Goal: Communication & Community: Answer question/provide support

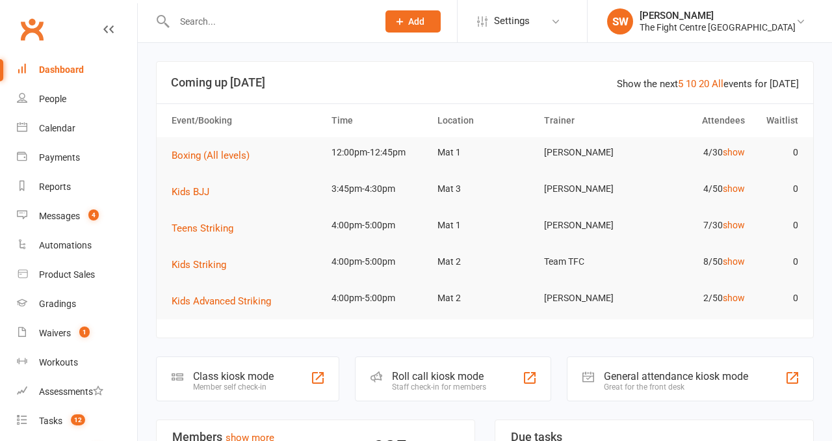
click at [246, 29] on input "text" at bounding box center [269, 21] width 198 height 18
paste input "melvin tootell"
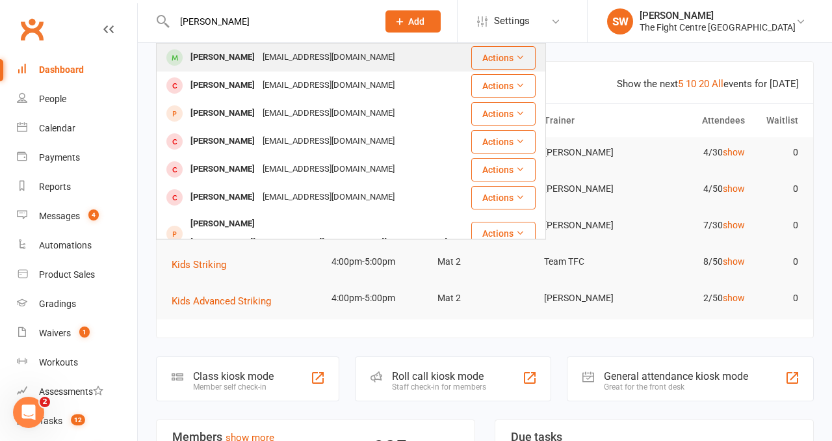
type input "melvin tootell"
click at [289, 58] on div "Melv7@hotmail.com" at bounding box center [329, 57] width 140 height 19
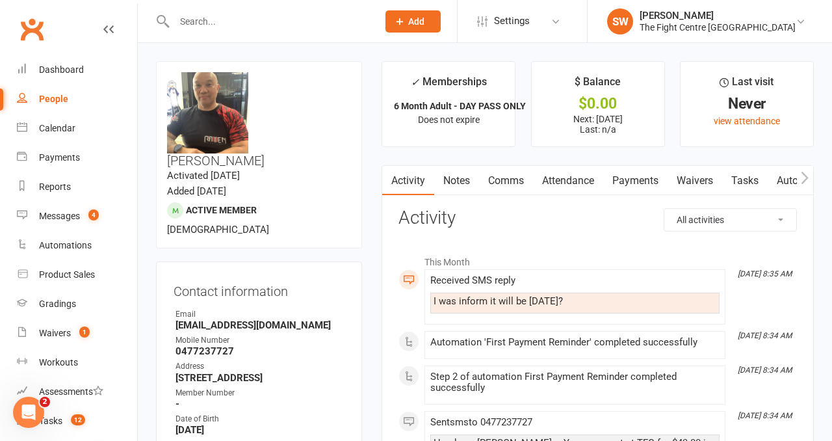
click at [646, 185] on link "Payments" at bounding box center [635, 181] width 64 height 30
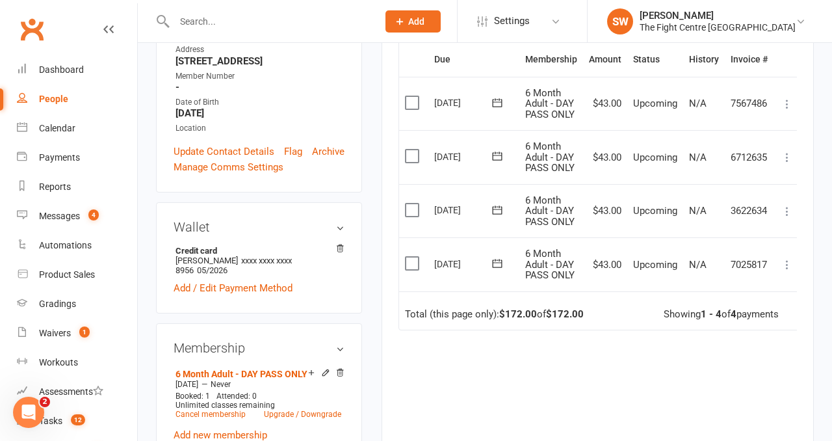
scroll to position [340, 0]
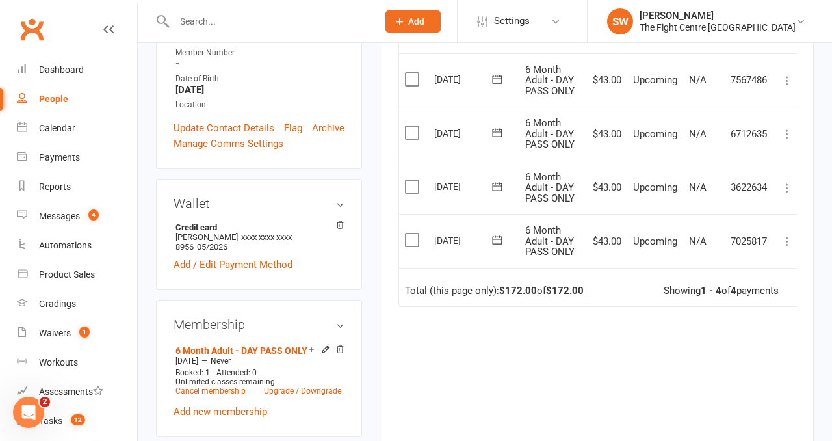
click at [497, 243] on icon at bounding box center [497, 239] width 13 height 13
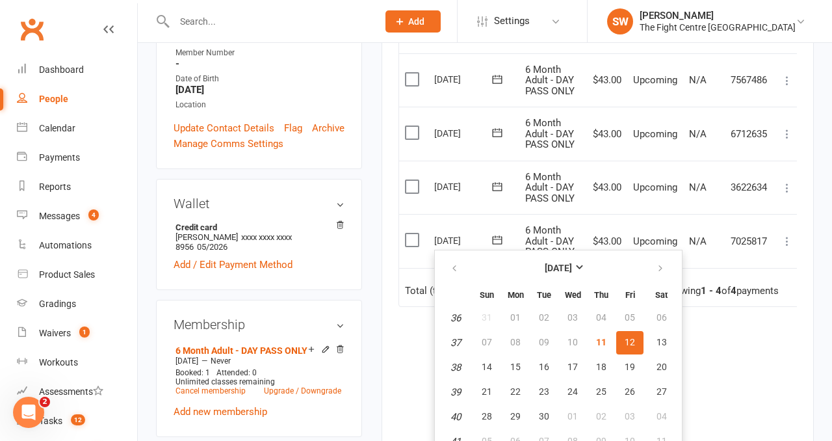
click at [600, 200] on td "$43.00" at bounding box center [605, 188] width 44 height 54
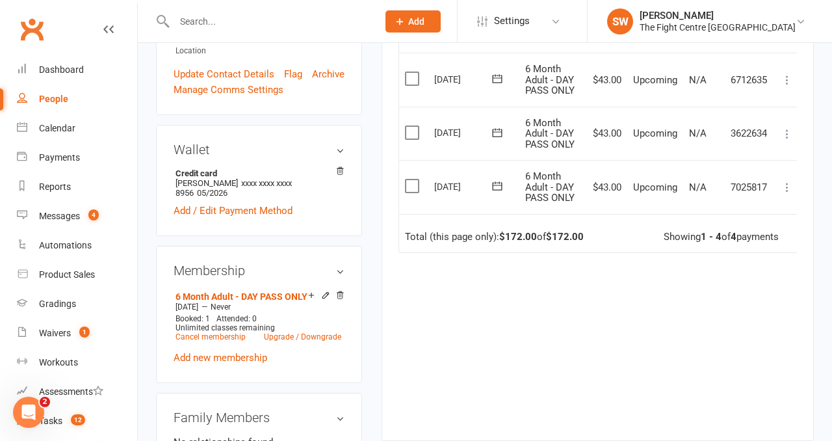
scroll to position [398, 0]
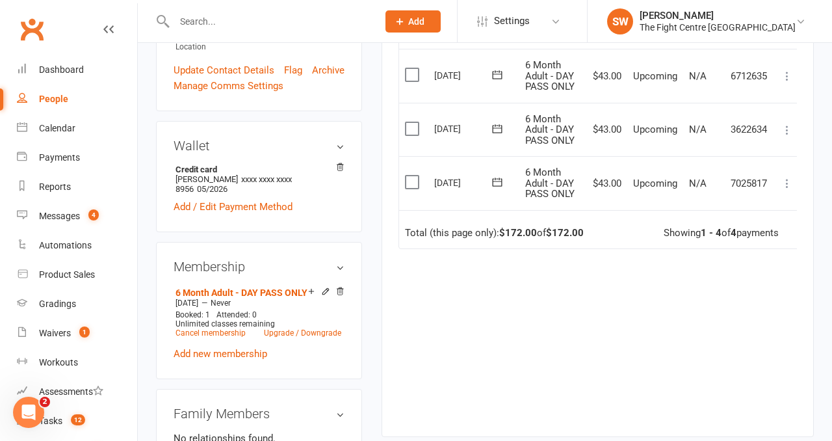
click at [373, 306] on main "✓ Memberships 6 Month Adult - DAY PASS ONLY Does not expire $ Balance $0.00 Nex…" at bounding box center [598, 56] width 452 height 787
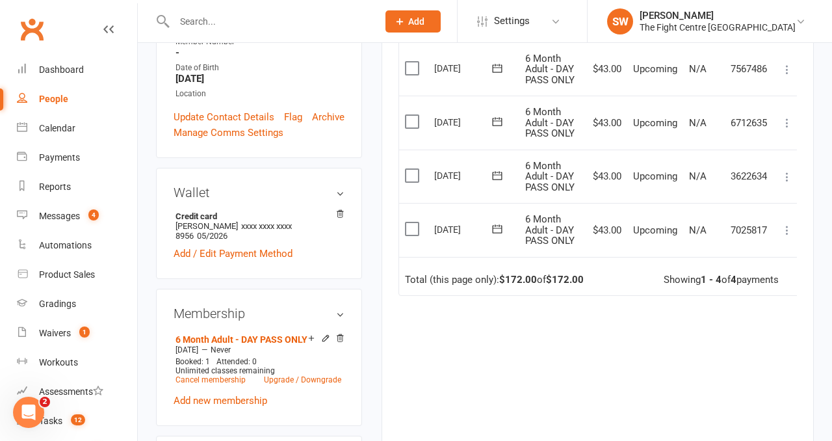
scroll to position [0, 0]
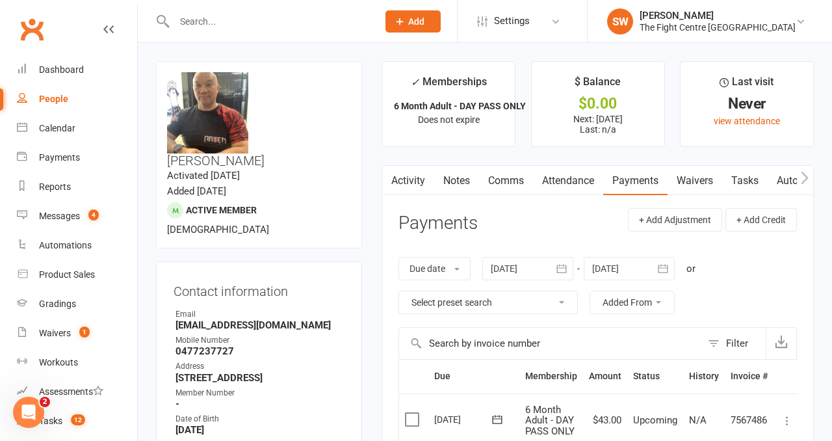
click at [407, 186] on link "Activity" at bounding box center [408, 181] width 52 height 30
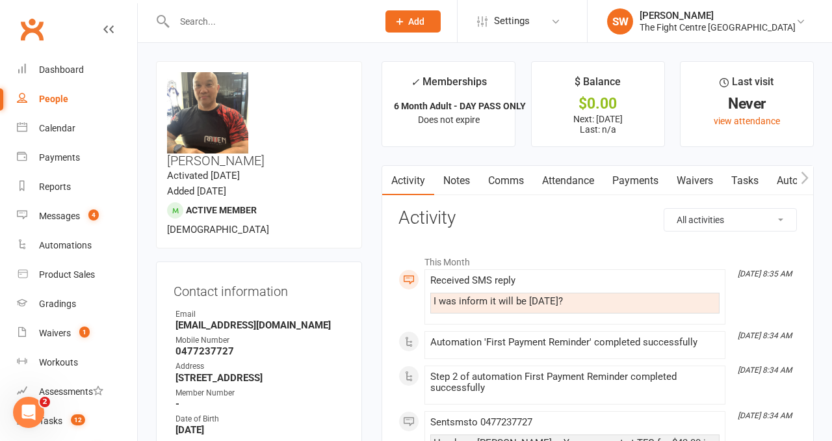
click at [516, 226] on h3 "Activity" at bounding box center [598, 218] width 399 height 20
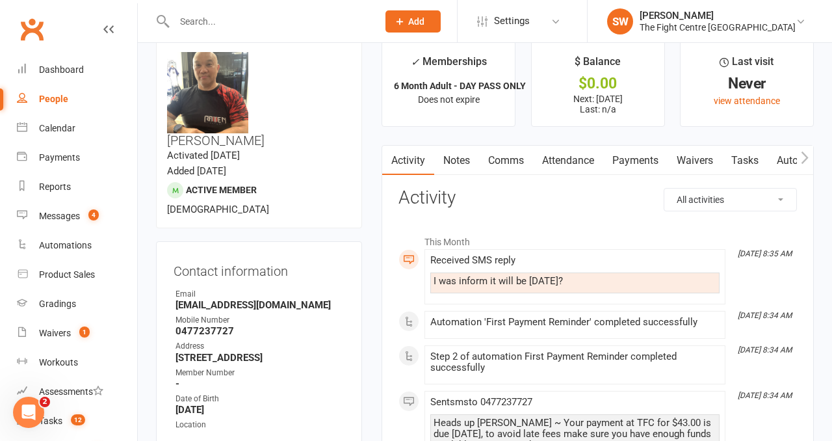
scroll to position [21, 0]
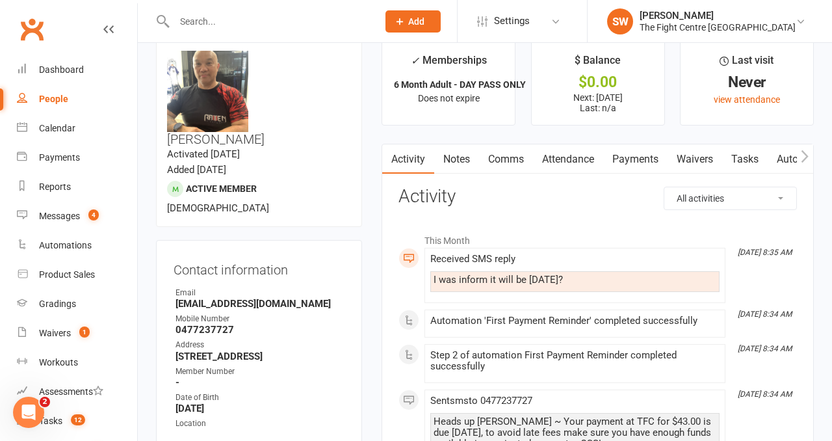
click at [516, 160] on link "Comms" at bounding box center [506, 159] width 54 height 30
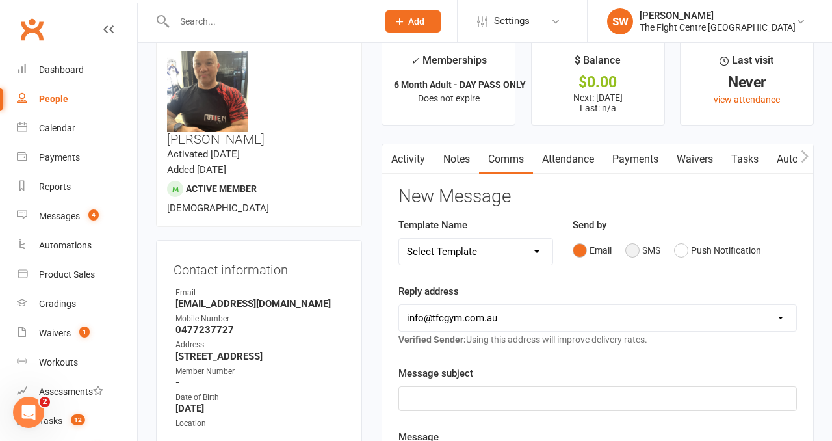
click at [765, 249] on div "Email SMS Push Notification" at bounding box center [685, 250] width 224 height 25
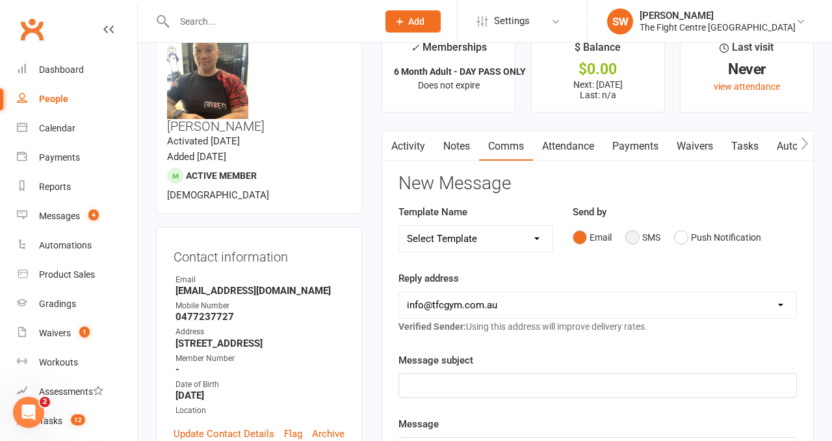
scroll to position [36, 0]
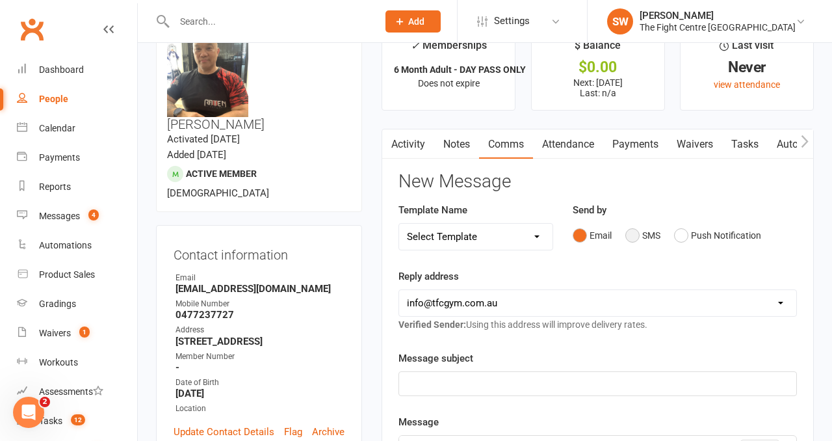
click at [631, 228] on button "SMS" at bounding box center [642, 235] width 35 height 25
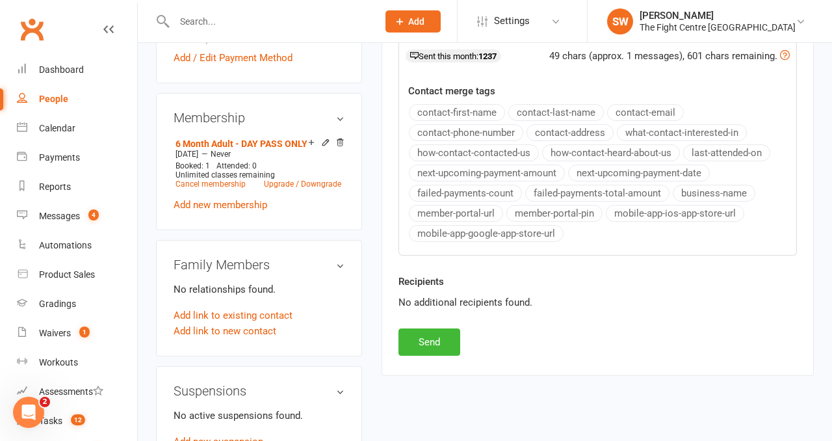
click at [419, 390] on div "upload photo change photo Melvin Tootell Activated 10 September, 2025 Added 6 S…" at bounding box center [484, 413] width 677 height 1798
click at [417, 334] on button "Send" at bounding box center [430, 341] width 62 height 27
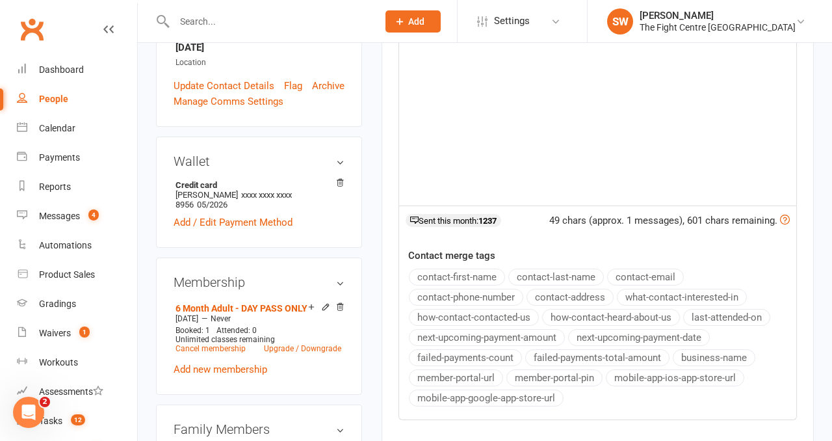
scroll to position [0, 0]
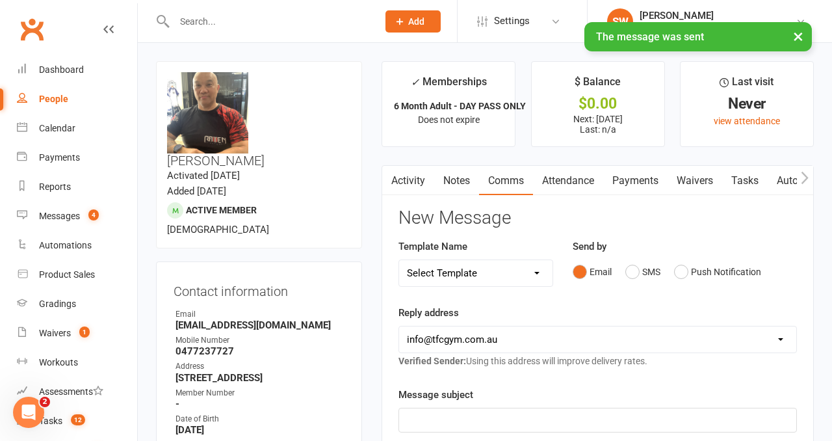
click at [631, 170] on link "Payments" at bounding box center [635, 181] width 64 height 30
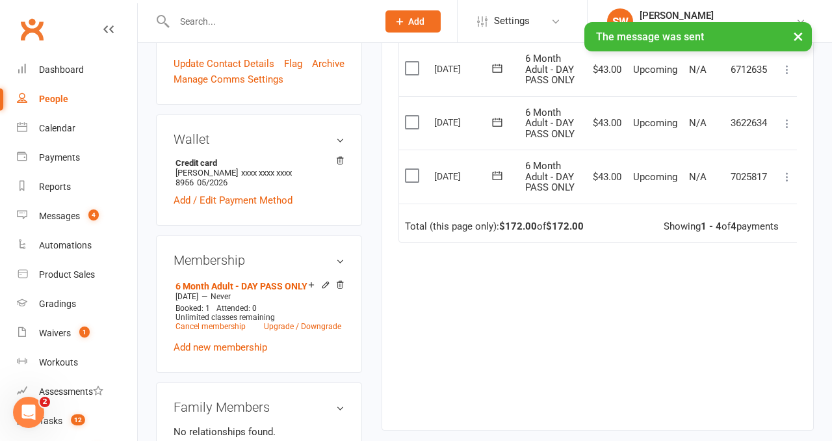
scroll to position [0, 4]
click at [780, 178] on icon at bounding box center [783, 176] width 13 height 13
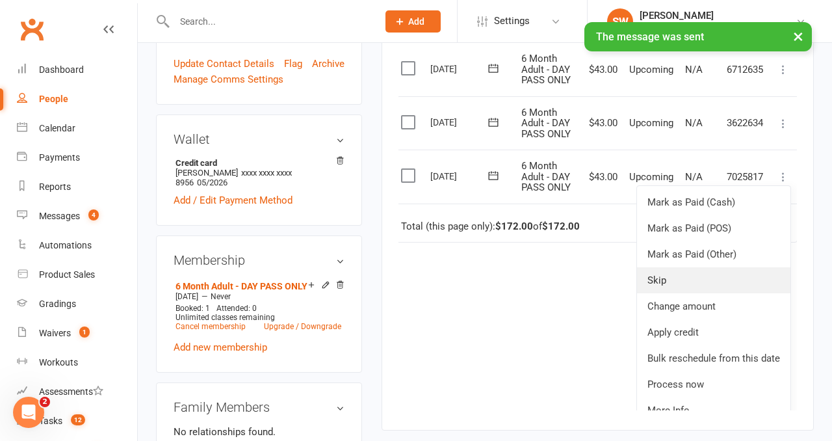
click at [688, 274] on link "Skip" at bounding box center [713, 280] width 153 height 26
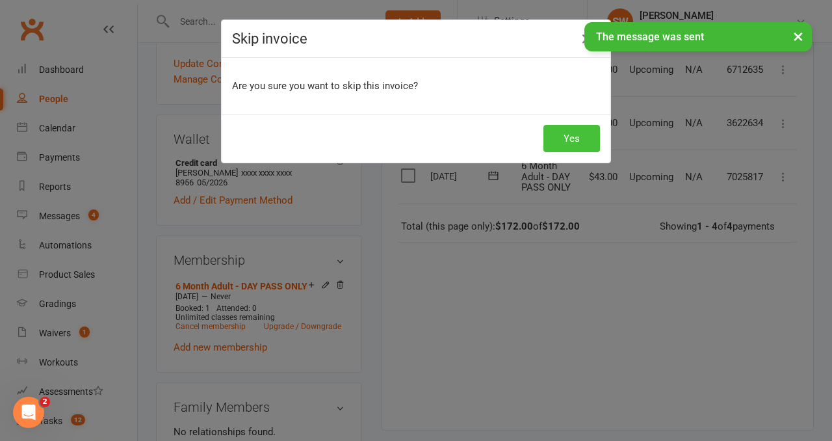
click at [559, 137] on button "Yes" at bounding box center [571, 138] width 57 height 27
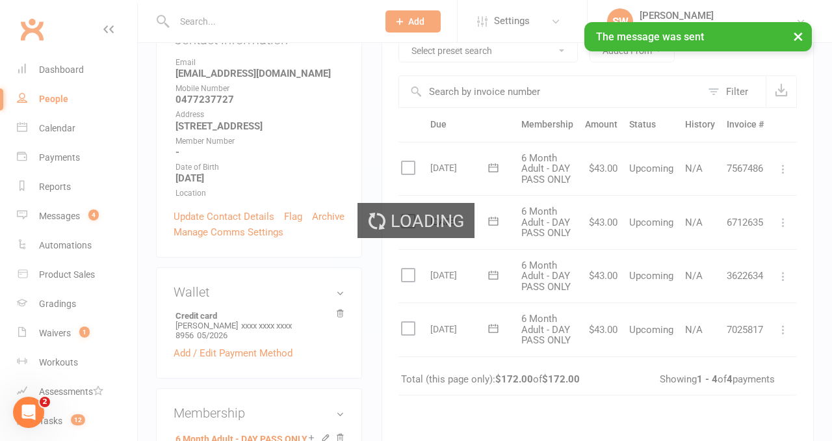
scroll to position [0, 0]
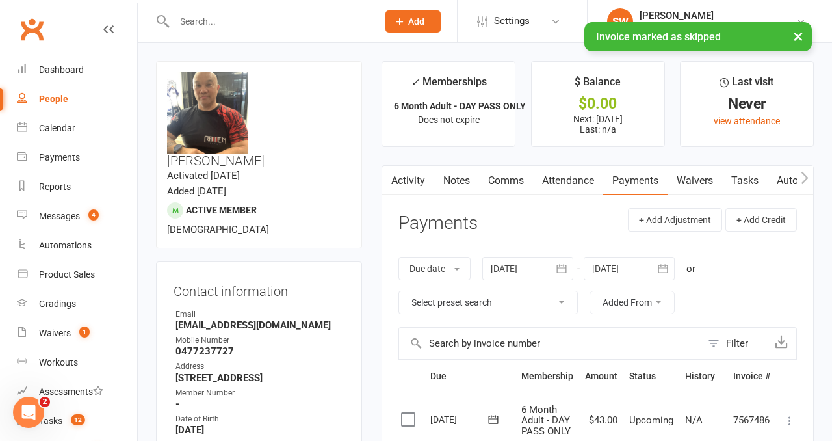
click at [449, 181] on link "Notes" at bounding box center [456, 181] width 45 height 30
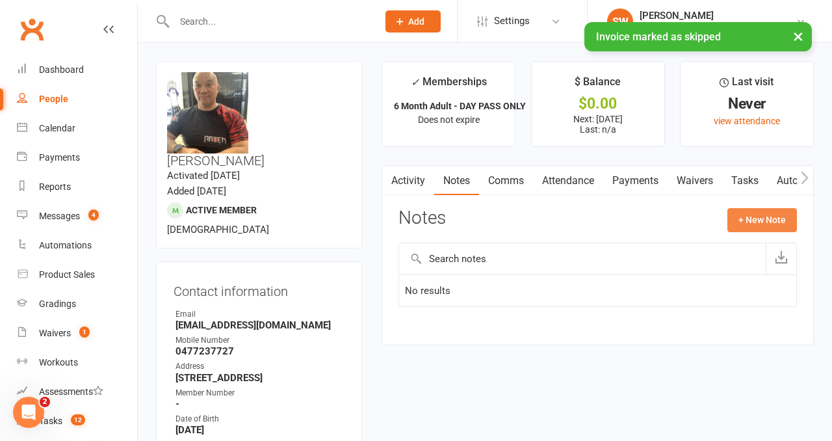
click at [755, 217] on button "+ New Note" at bounding box center [762, 219] width 70 height 23
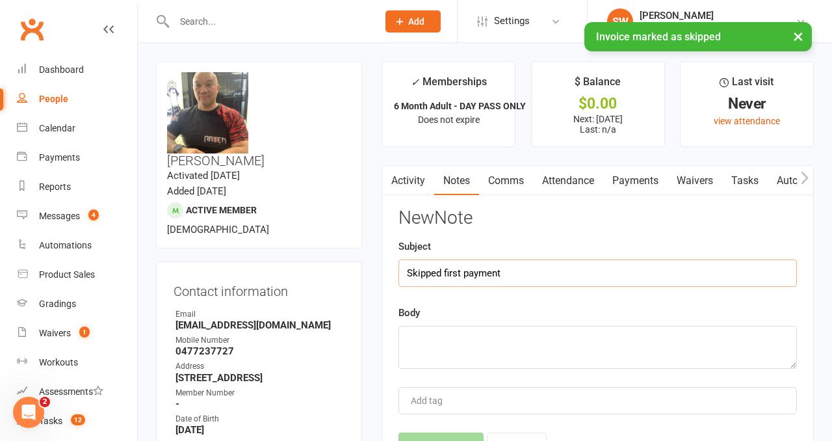
type input "Skipped first payment"
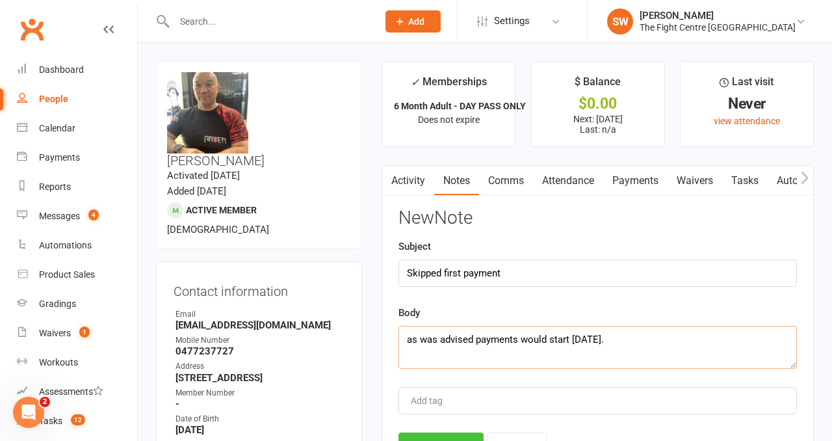
type textarea "as was advised payments would start next friday."
click at [467, 434] on button "Save Note" at bounding box center [441, 445] width 85 height 27
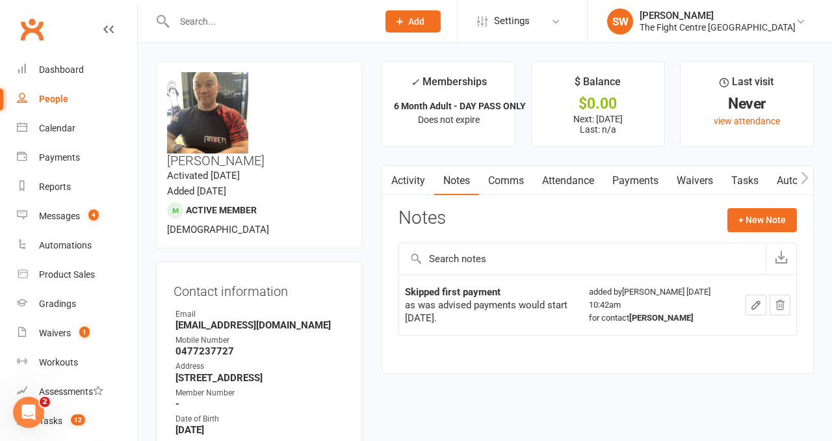
click at [198, 18] on input "text" at bounding box center [269, 21] width 198 height 18
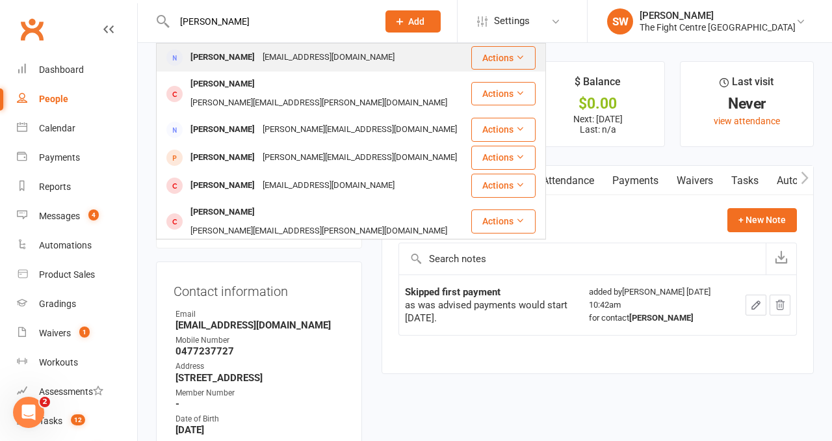
type input "jamie carney"
click at [259, 49] on div "Jcandac1979@gmail.com" at bounding box center [329, 57] width 140 height 19
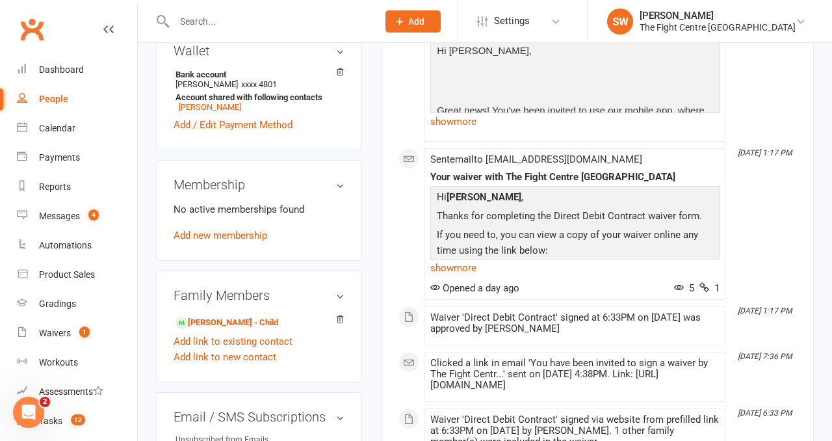
scroll to position [483, 0]
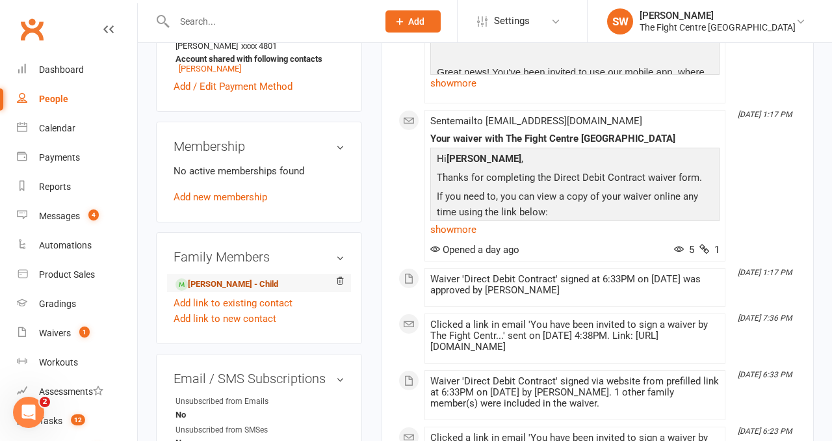
click at [224, 278] on link "Cooper Carney - Child" at bounding box center [227, 285] width 103 height 14
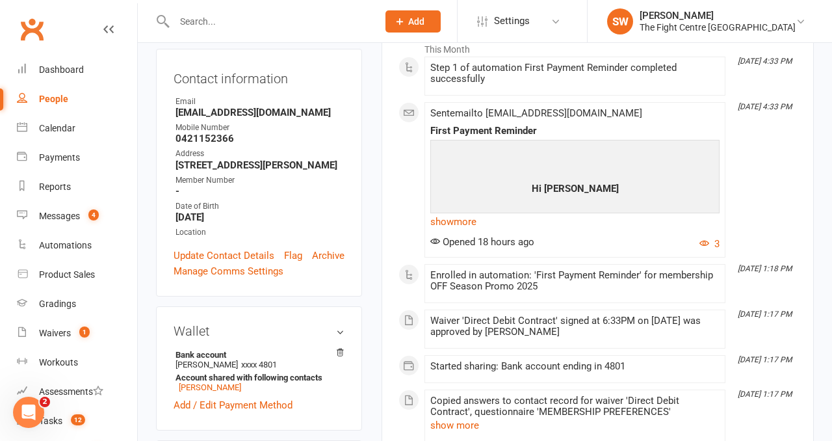
scroll to position [221, 0]
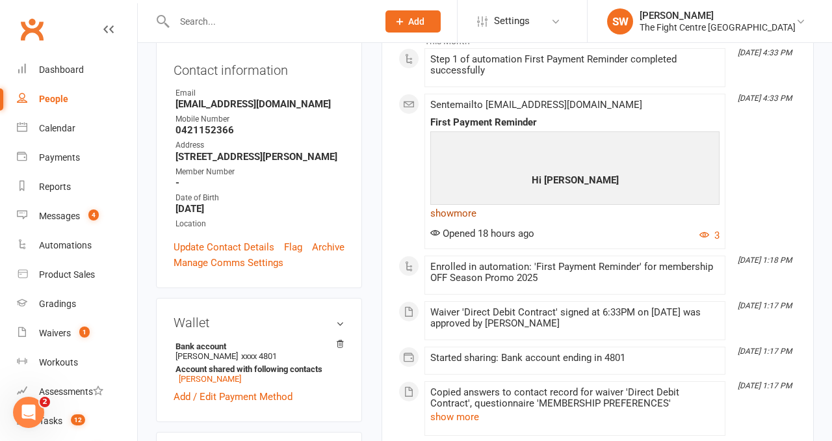
click at [454, 212] on link "show more" at bounding box center [574, 213] width 289 height 18
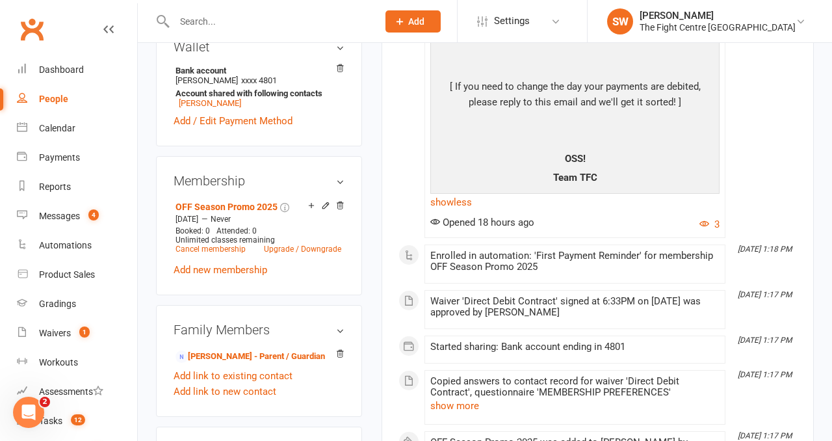
scroll to position [504, 0]
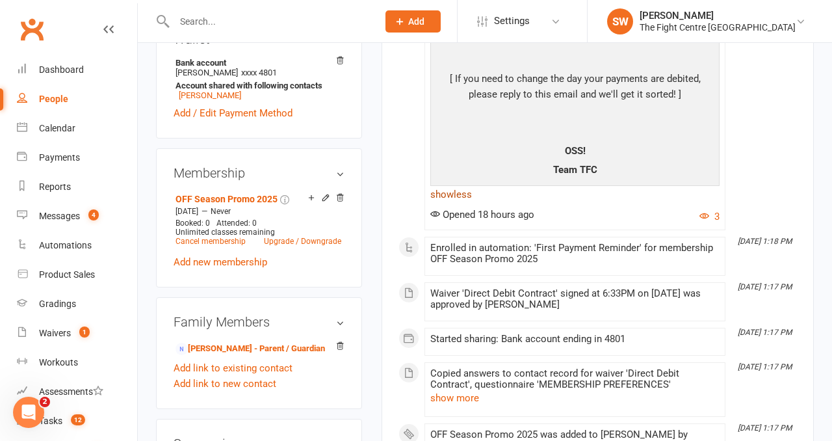
click at [462, 195] on link "show less" at bounding box center [574, 194] width 289 height 18
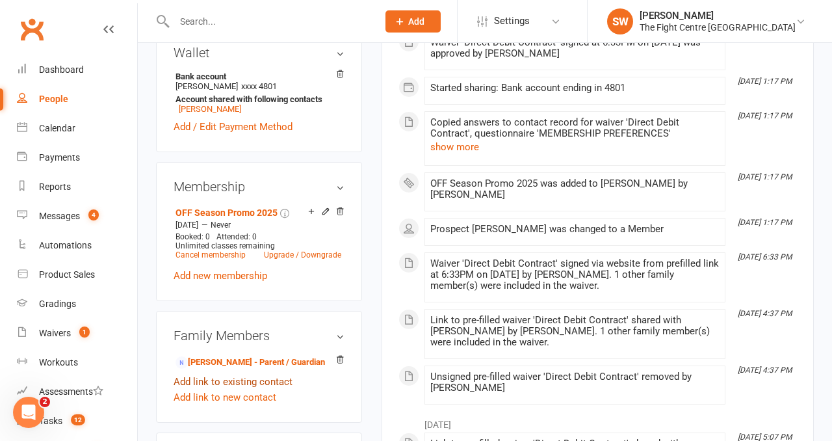
scroll to position [503, 0]
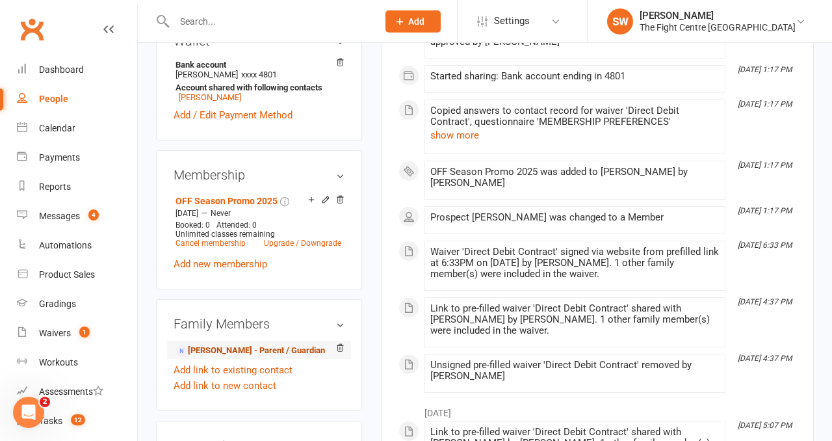
click at [215, 344] on link "Jamie Carney - Parent / Guardian" at bounding box center [251, 351] width 150 height 14
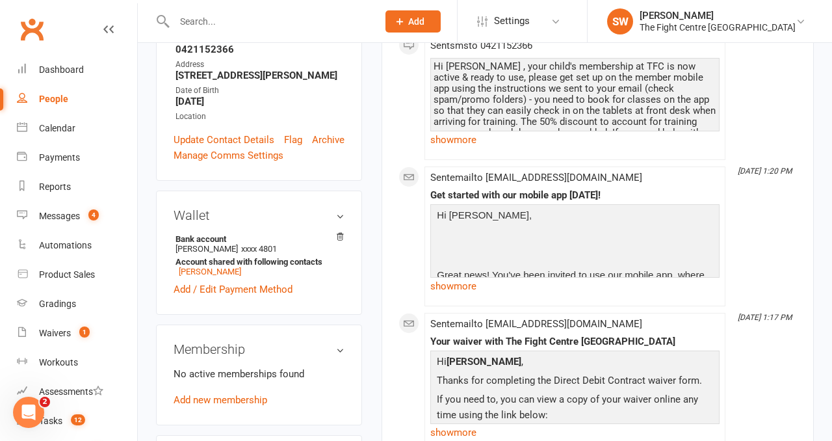
scroll to position [335, 0]
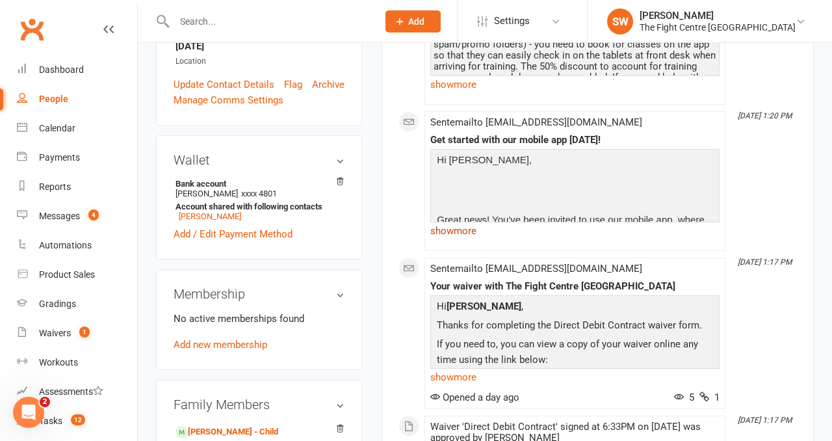
click at [458, 240] on link "show more" at bounding box center [574, 231] width 289 height 18
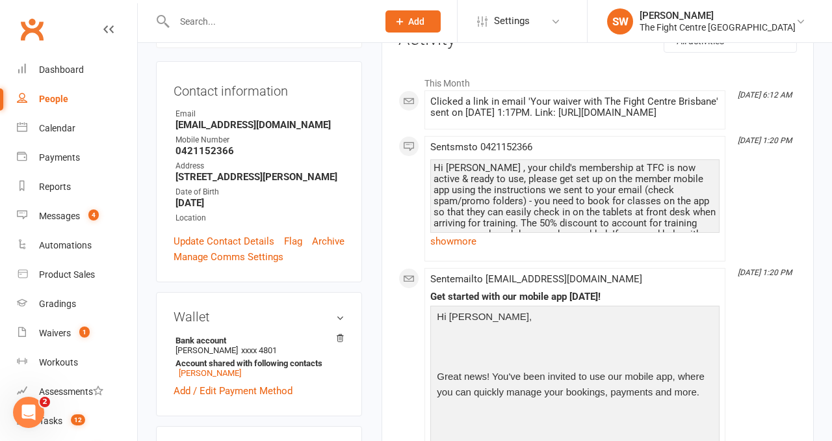
scroll to position [0, 0]
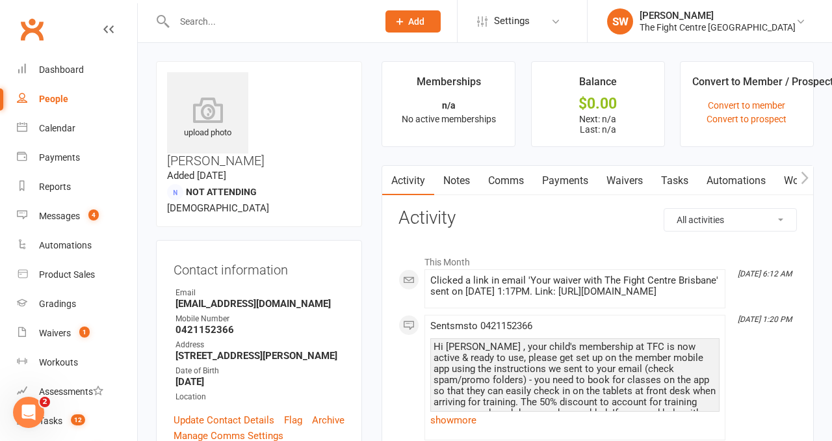
click at [804, 177] on icon "button" at bounding box center [805, 178] width 8 height 14
click at [678, 181] on link "Mobile App" at bounding box center [694, 181] width 70 height 30
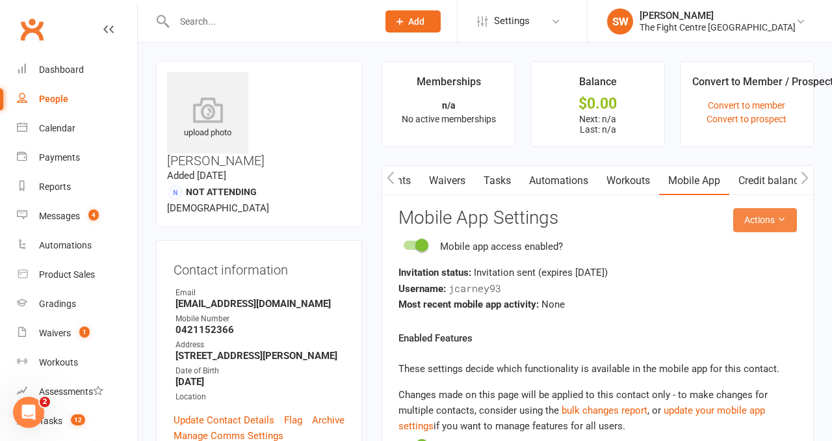
click at [758, 224] on button "Actions" at bounding box center [765, 219] width 64 height 23
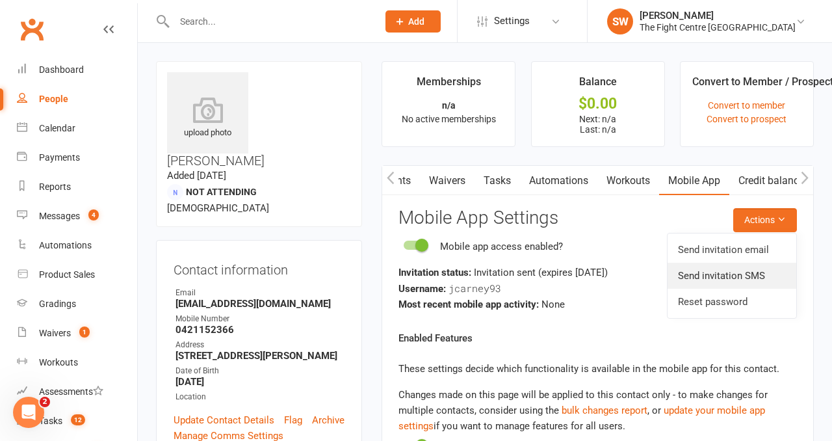
click at [743, 275] on link "Send invitation SMS" at bounding box center [732, 276] width 129 height 26
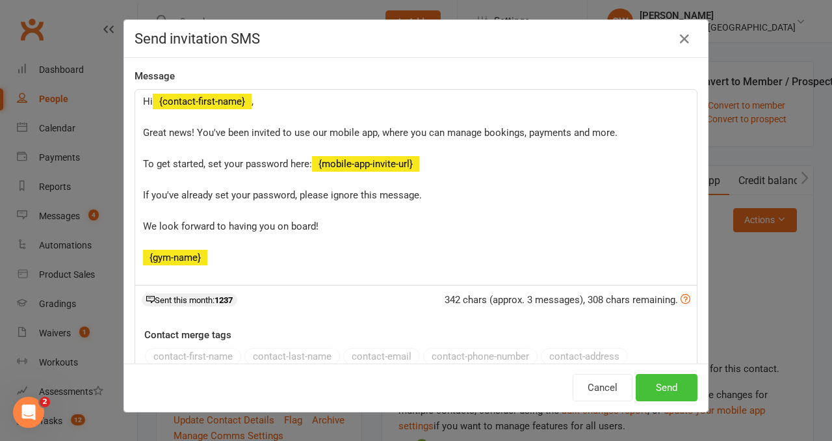
click at [659, 392] on button "Send" at bounding box center [667, 387] width 62 height 27
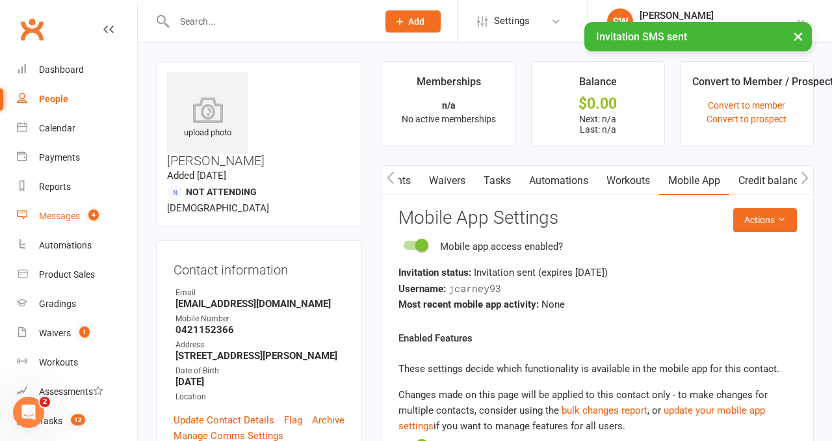
click at [87, 221] on link "Messages 4" at bounding box center [77, 216] width 120 height 29
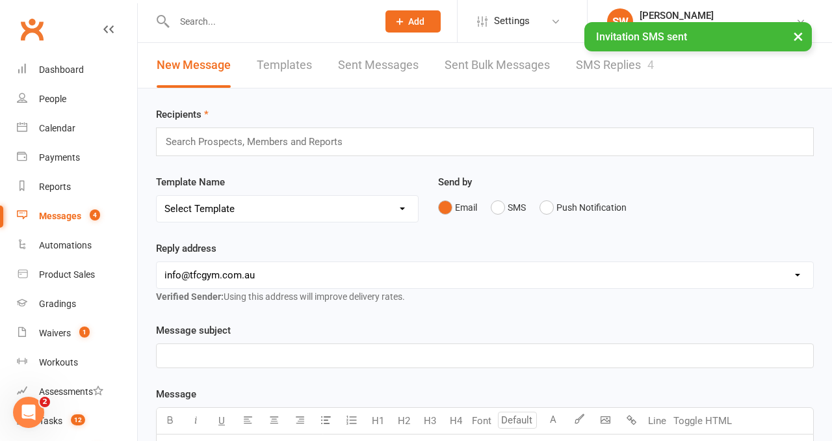
click at [577, 69] on link "SMS Replies 4" at bounding box center [615, 65] width 78 height 45
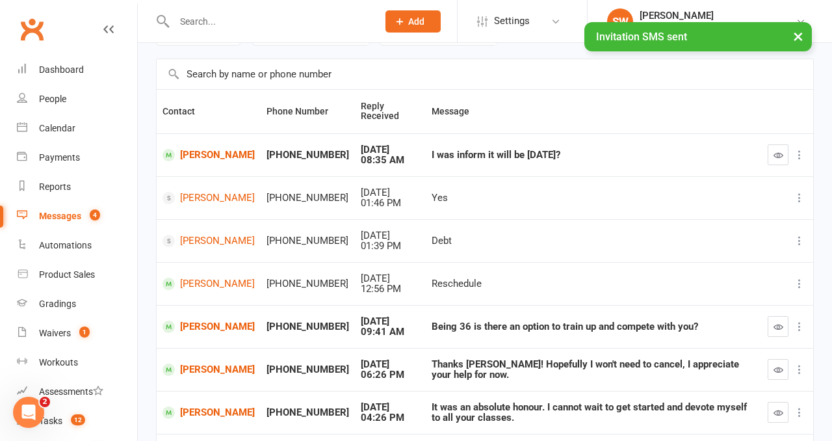
scroll to position [80, 0]
click at [772, 155] on button "button" at bounding box center [778, 154] width 21 height 21
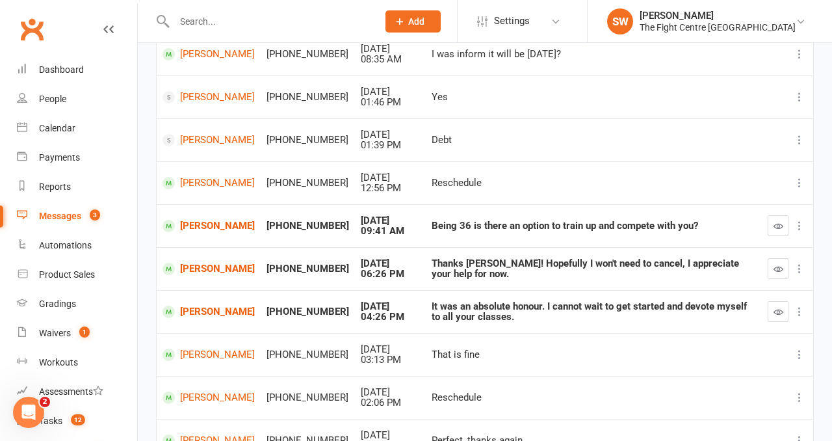
scroll to position [192, 0]
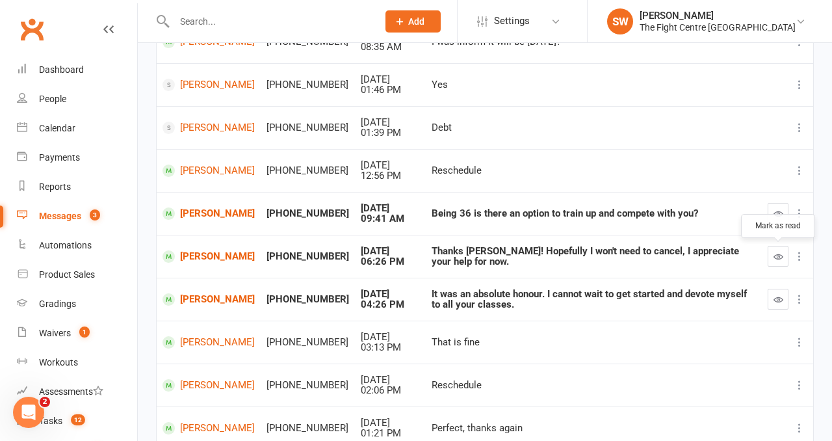
click at [775, 259] on icon "button" at bounding box center [779, 257] width 10 height 10
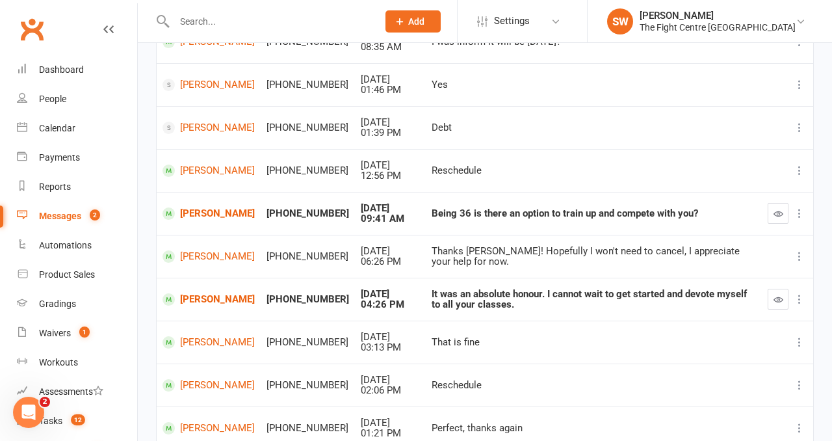
scroll to position [214, 0]
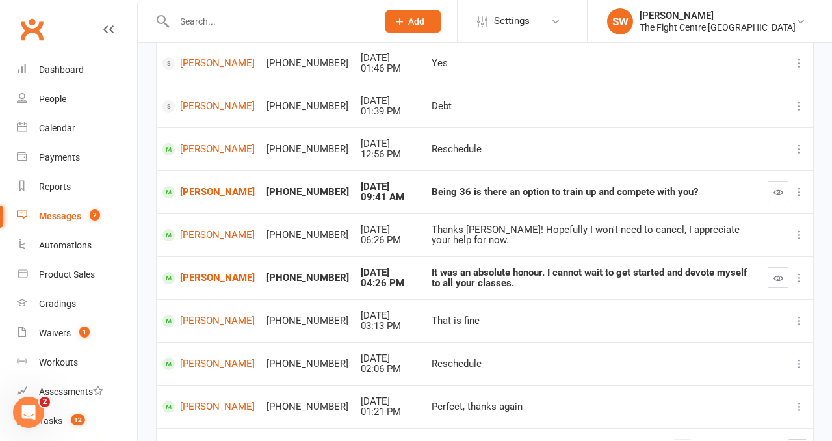
click at [523, 291] on td "It was an absolute honour. I cannot wait to get started and devote myself to al…" at bounding box center [594, 277] width 336 height 43
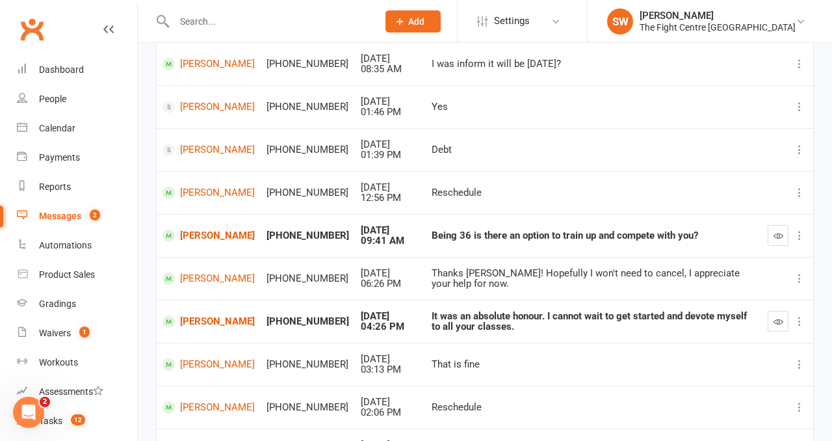
scroll to position [172, 0]
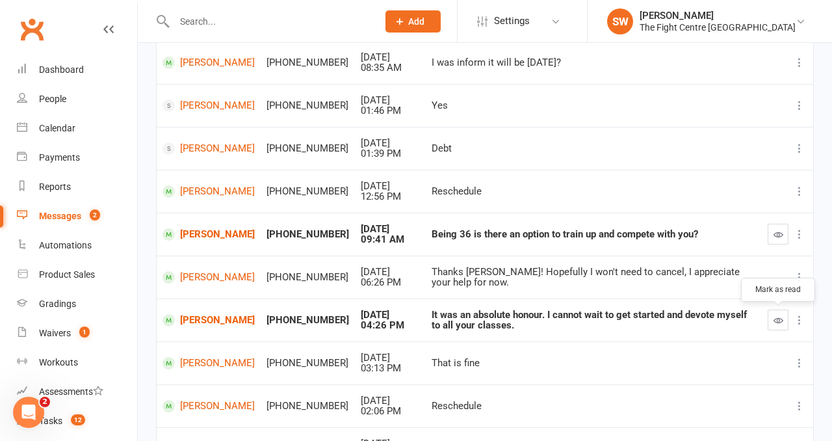
click at [779, 326] on button "button" at bounding box center [778, 319] width 21 height 21
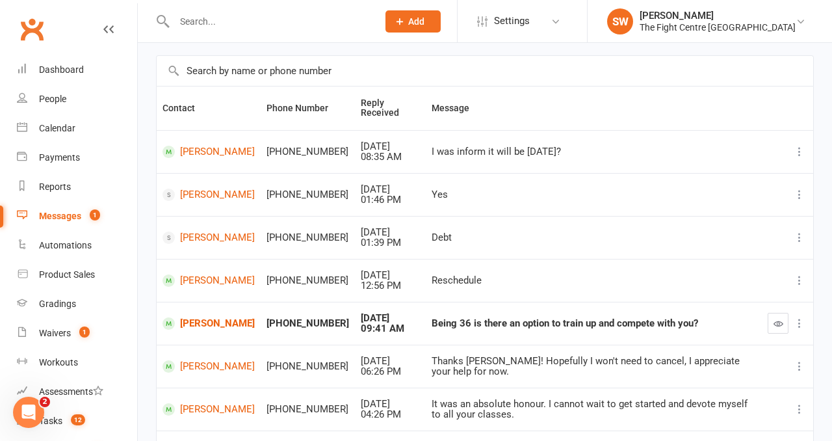
scroll to position [33, 0]
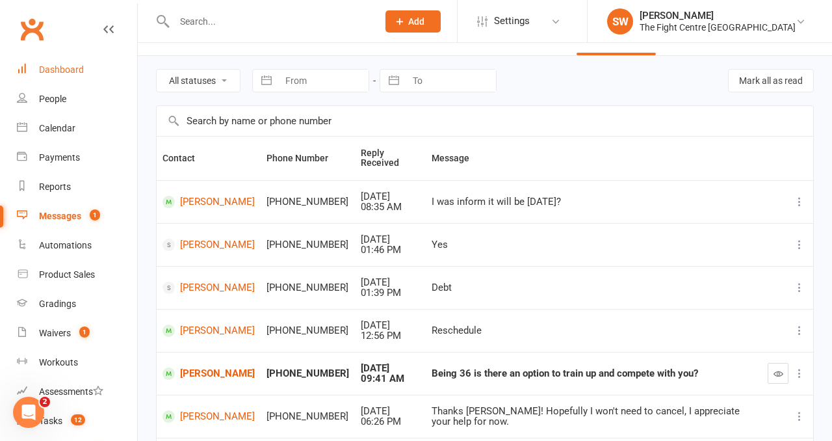
click at [88, 70] on link "Dashboard" at bounding box center [77, 69] width 120 height 29
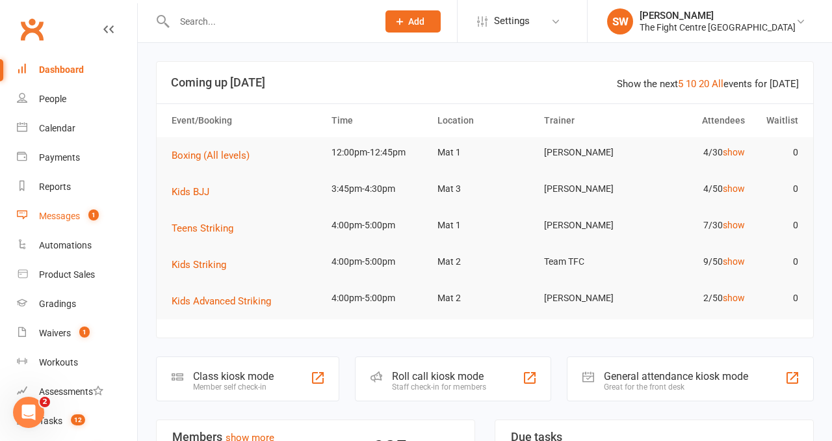
click at [75, 211] on div "Messages" at bounding box center [59, 216] width 41 height 10
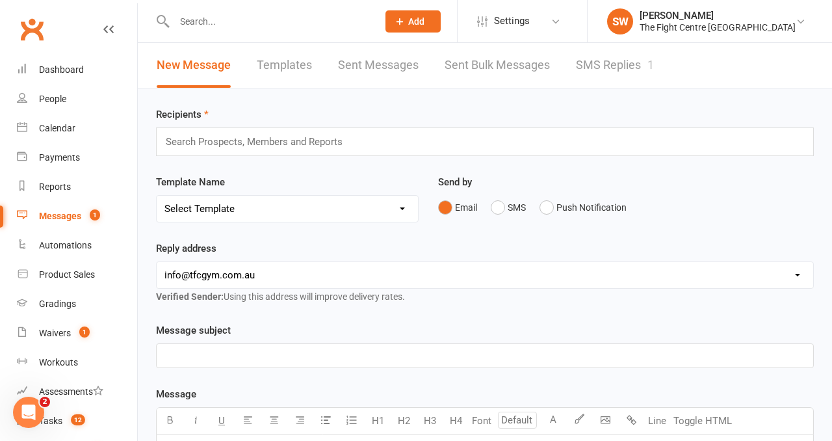
click at [606, 42] on div "Prospect Member Non-attending contact Class / event Appointment Grading event T…" at bounding box center [416, 21] width 832 height 43
click at [605, 61] on link "SMS Replies 1" at bounding box center [615, 65] width 78 height 45
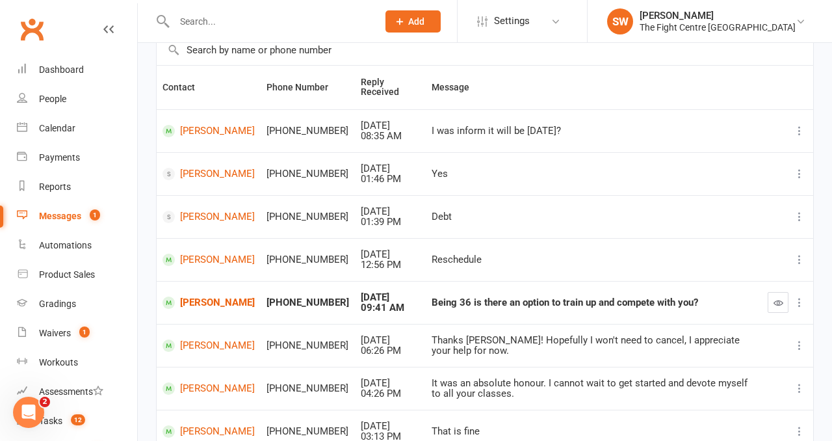
scroll to position [130, 0]
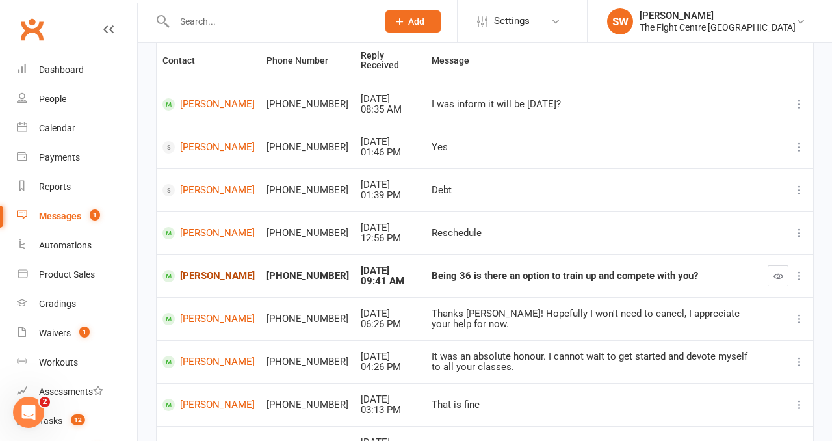
click at [212, 277] on link "Jai Jamieson" at bounding box center [209, 276] width 92 height 12
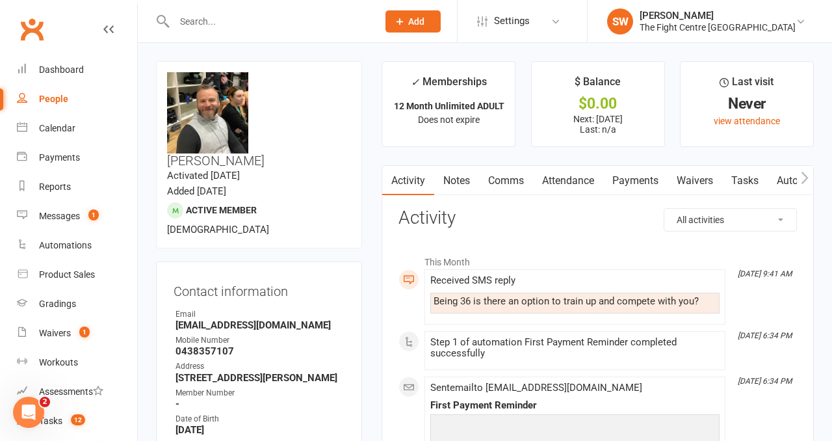
click at [510, 177] on link "Comms" at bounding box center [506, 181] width 54 height 30
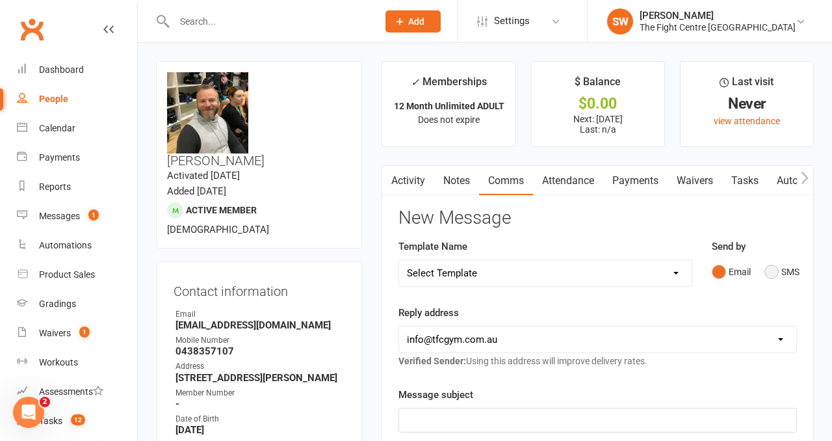
click at [770, 272] on button "SMS" at bounding box center [782, 271] width 35 height 25
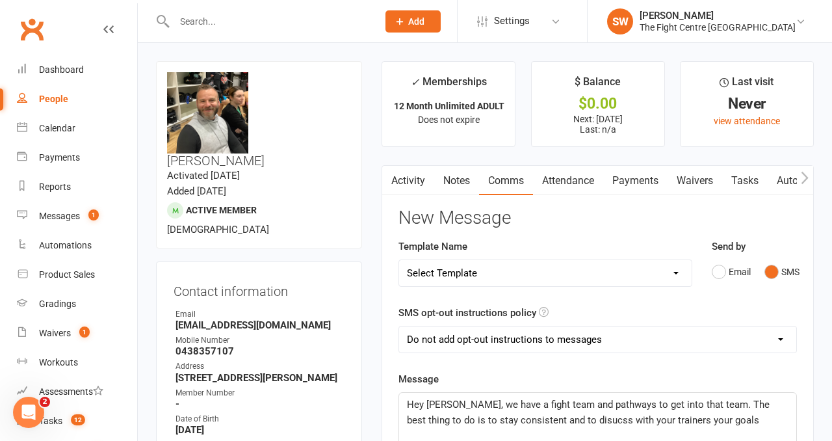
scroll to position [52, 0]
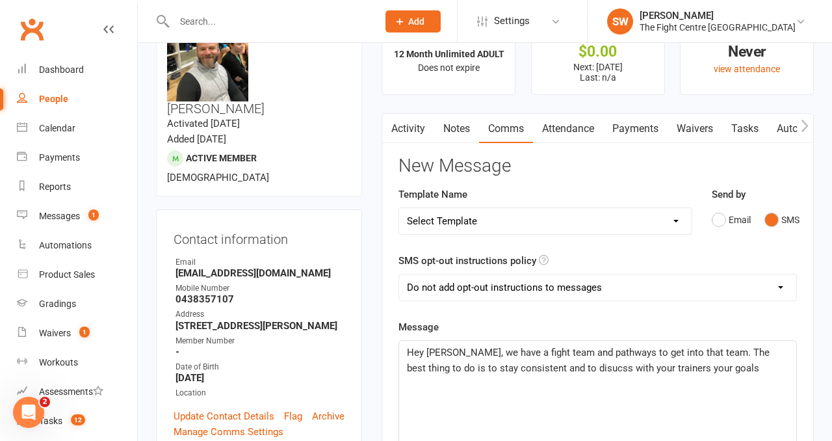
click at [525, 372] on span "Hey Jai, we have a fight team and pathways to get into that team. The best thin…" at bounding box center [589, 360] width 365 height 27
click at [680, 367] on p "Hey Jai, we have a fight team and pathways to get into that team. The best thin…" at bounding box center [598, 360] width 382 height 31
click at [446, 351] on span "Hey Jai, we have a fight team and pathways to get into that team. The best thin…" at bounding box center [589, 360] width 365 height 27
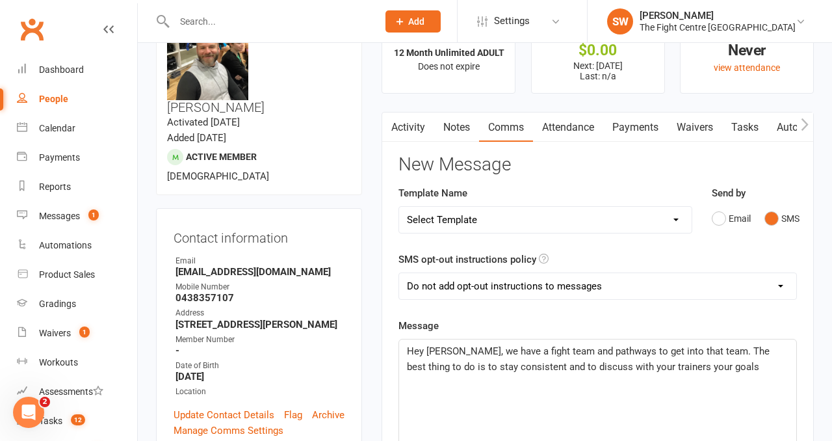
scroll to position [66, 0]
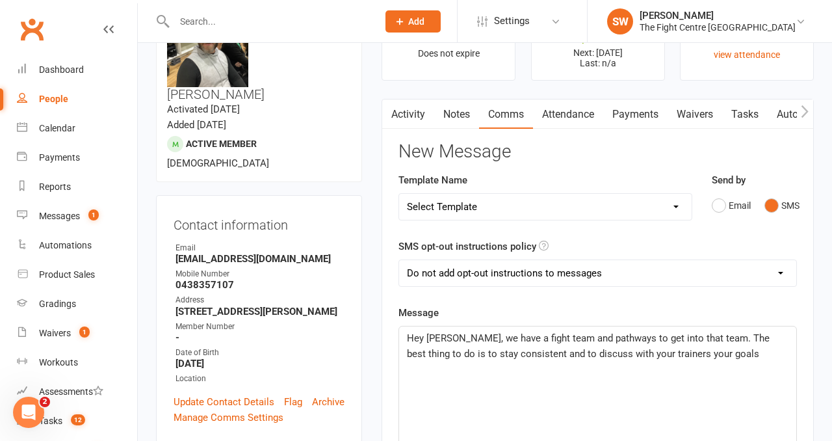
click at [685, 341] on span "Hey Jai, we have a fight team and pathways to get into that team. The best thin…" at bounding box center [589, 345] width 365 height 27
click at [445, 338] on span "Hey Jai, we have a fight team and pathways to get into that team. The best thin…" at bounding box center [589, 345] width 365 height 27
click at [714, 349] on p "Hey Jai, yeah! We have a fight team and pathways to get into that team. The bes…" at bounding box center [598, 345] width 382 height 31
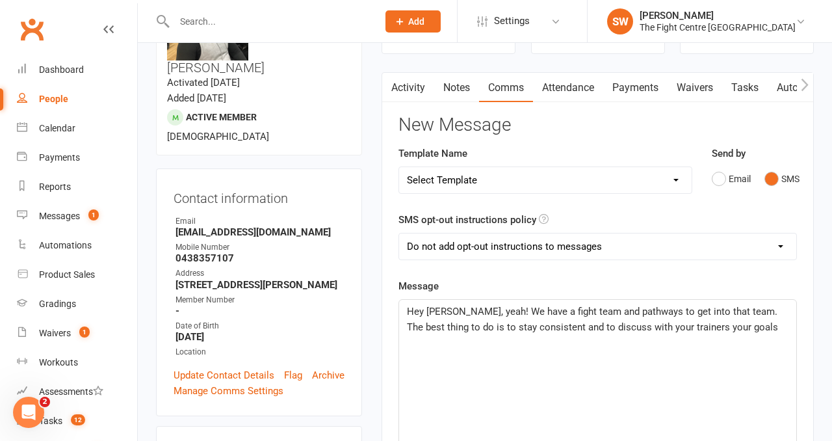
click at [737, 326] on p "Hey Jai, yeah! We have a fight team and pathways to get into that team. The bes…" at bounding box center [598, 319] width 382 height 31
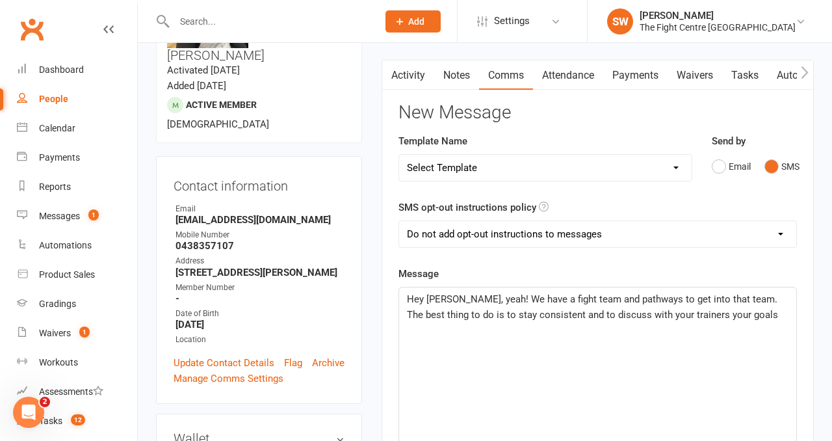
click at [722, 308] on p "Hey Jai, yeah! We have a fight team and pathways to get into that team. The bes…" at bounding box center [598, 306] width 382 height 31
click at [722, 318] on p "Hey Jai, yeah! We have a fight team and pathways to get into that team. The bes…" at bounding box center [598, 306] width 382 height 31
click at [727, 317] on p "Hey Jai, yeah! We have a fight team and pathways to get into that team. The bes…" at bounding box center [598, 306] width 382 height 31
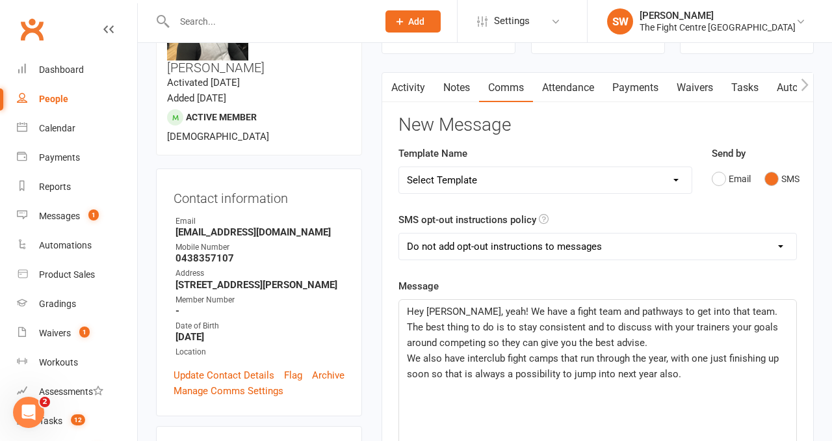
scroll to position [92, 0]
drag, startPoint x: 696, startPoint y: 372, endPoint x: 399, endPoint y: 310, distance: 303.4
click at [399, 310] on div "Hey Jai, yeah! We have a fight team and pathways to get into that team. The bes…" at bounding box center [598, 398] width 399 height 196
copy div "Hey Jai, yeah! We have a fight team and pathways to get into that team. The bes…"
click at [409, 99] on link "Activity" at bounding box center [408, 88] width 52 height 30
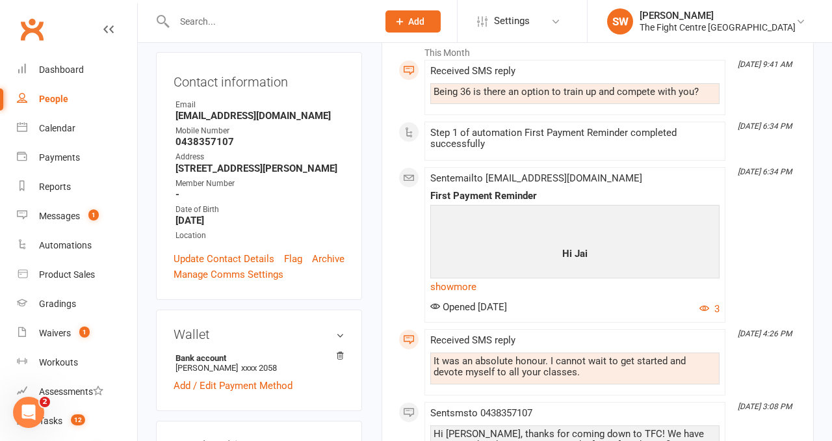
scroll to position [23, 0]
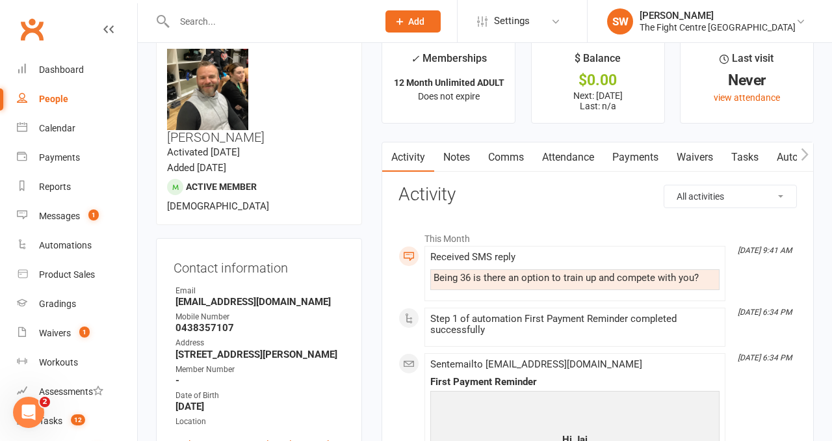
click at [621, 158] on link "Payments" at bounding box center [635, 157] width 64 height 30
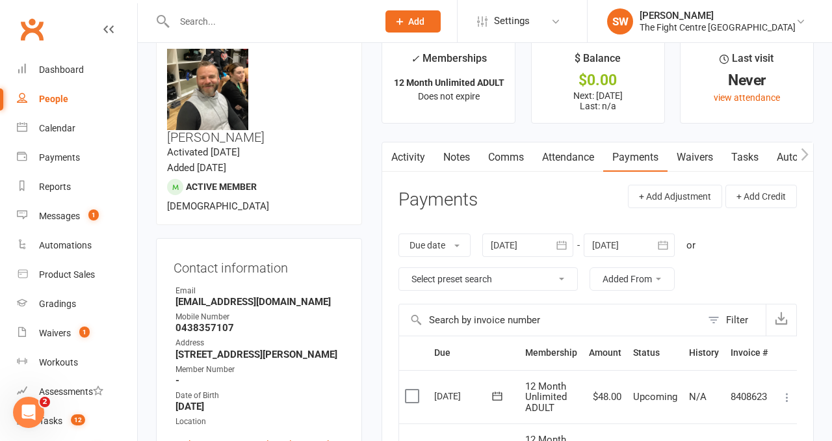
click at [497, 159] on link "Comms" at bounding box center [506, 157] width 54 height 30
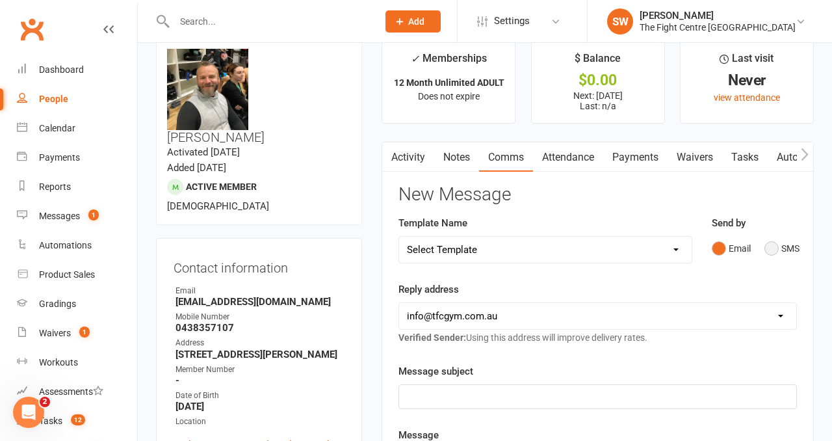
click at [765, 249] on button "SMS" at bounding box center [782, 248] width 35 height 25
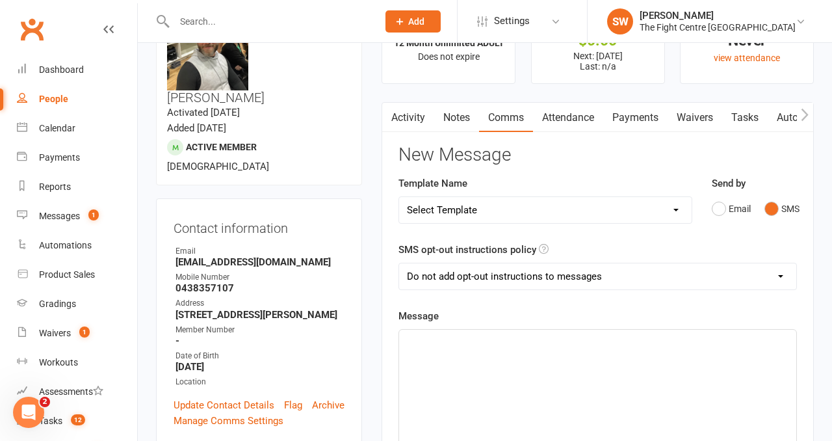
scroll to position [71, 0]
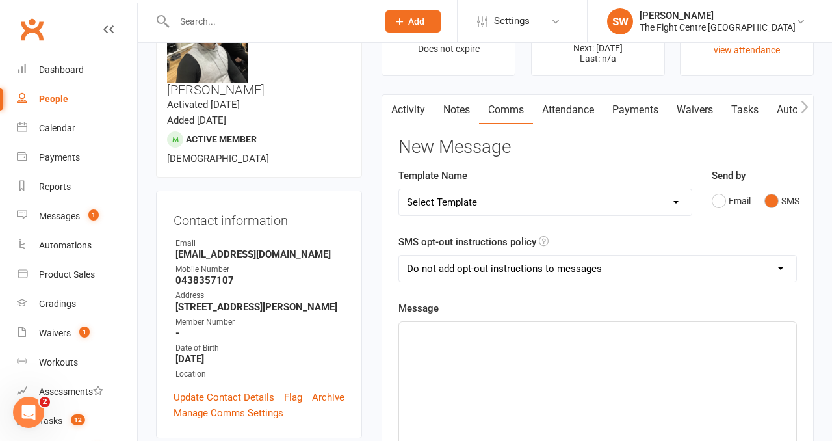
click at [600, 348] on div "﻿" at bounding box center [597, 419] width 397 height 195
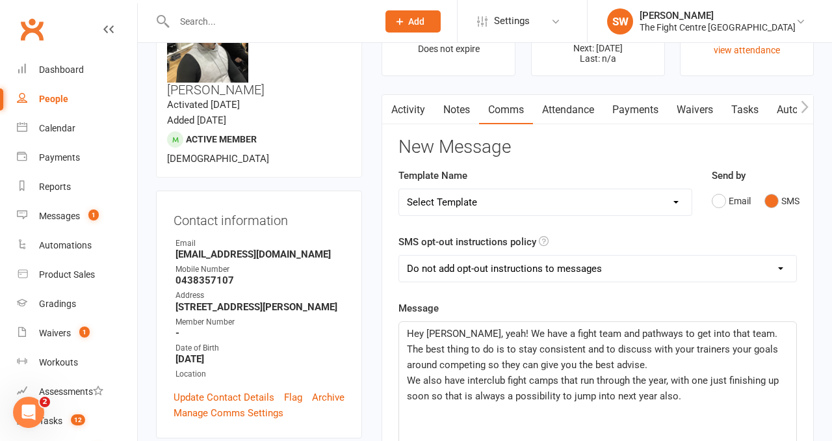
scroll to position [127, 0]
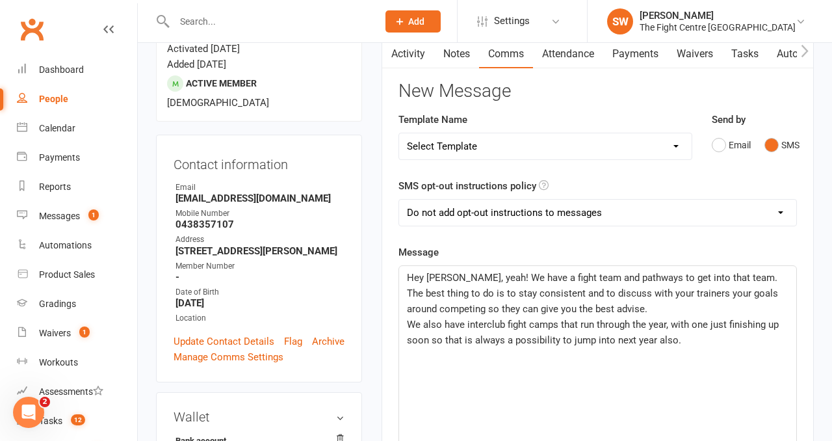
click at [489, 330] on p "We also have interclub fight camps that run through the year, with one just fin…" at bounding box center [598, 332] width 382 height 31
click at [486, 326] on span "We also have interclub fight camps that run through the year, with one just fin…" at bounding box center [594, 332] width 374 height 27
click at [735, 335] on p "We also have inter-club fight camps that run through the year, with one just fi…" at bounding box center [598, 332] width 382 height 31
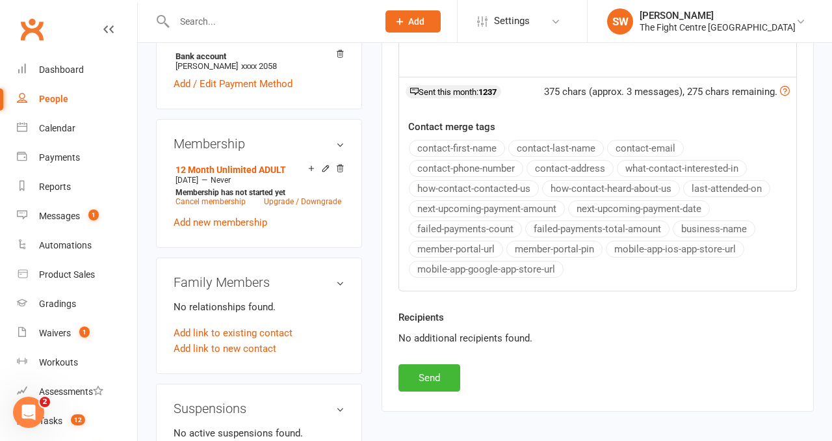
scroll to position [512, 0]
click at [431, 382] on button "Send" at bounding box center [430, 376] width 62 height 27
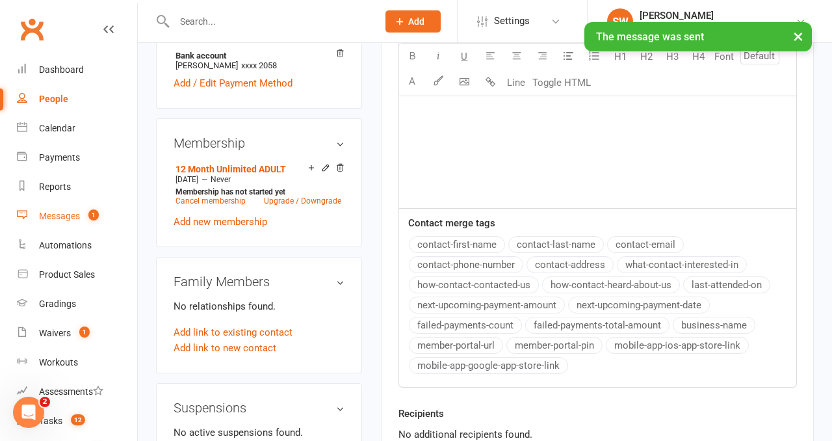
click at [82, 214] on link "Messages 1" at bounding box center [77, 216] width 120 height 29
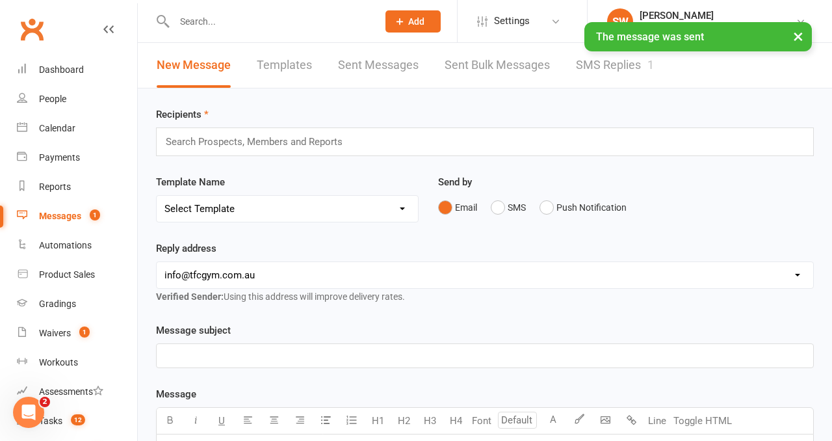
click at [628, 71] on link "SMS Replies 1" at bounding box center [615, 65] width 78 height 45
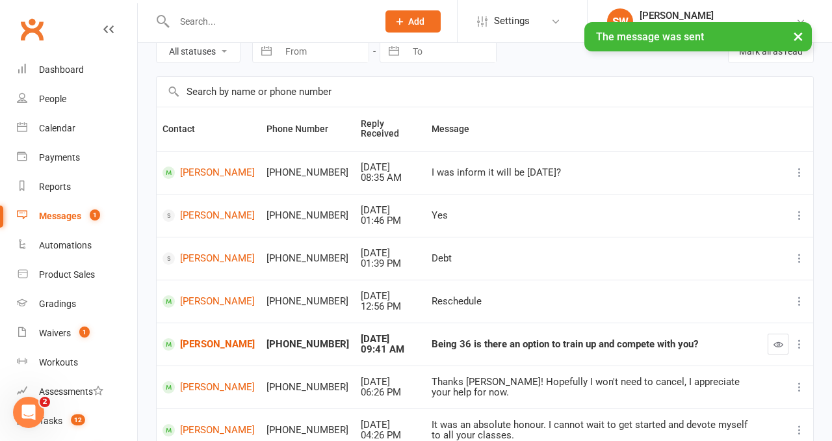
scroll to position [80, 0]
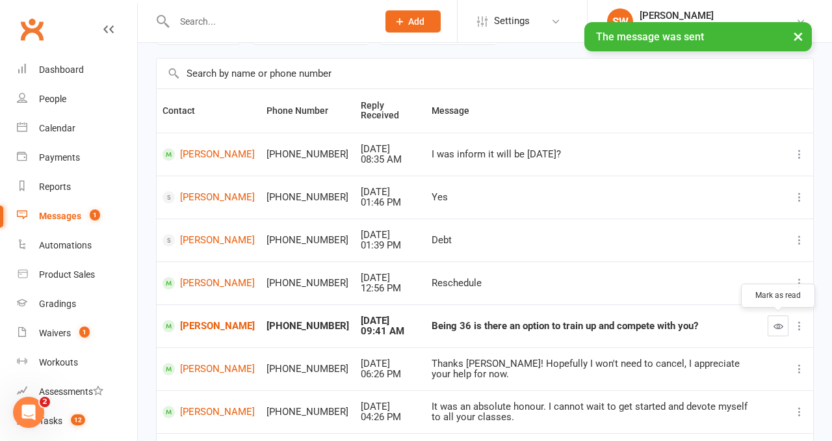
click at [774, 327] on icon "button" at bounding box center [779, 326] width 10 height 10
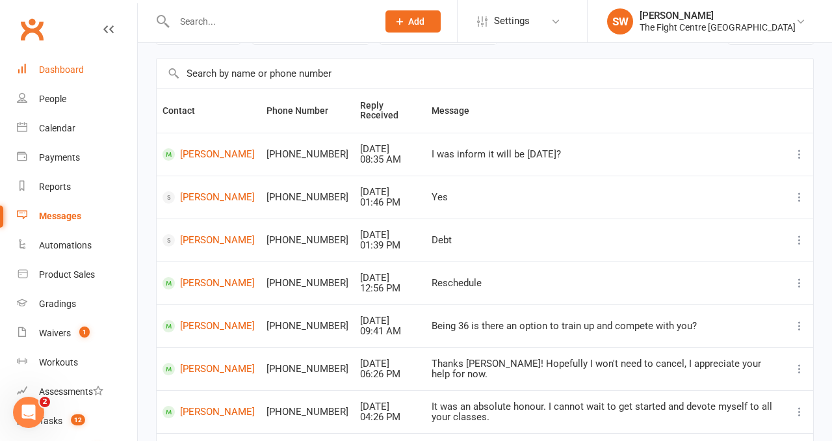
click at [74, 64] on div "Dashboard" at bounding box center [61, 69] width 45 height 10
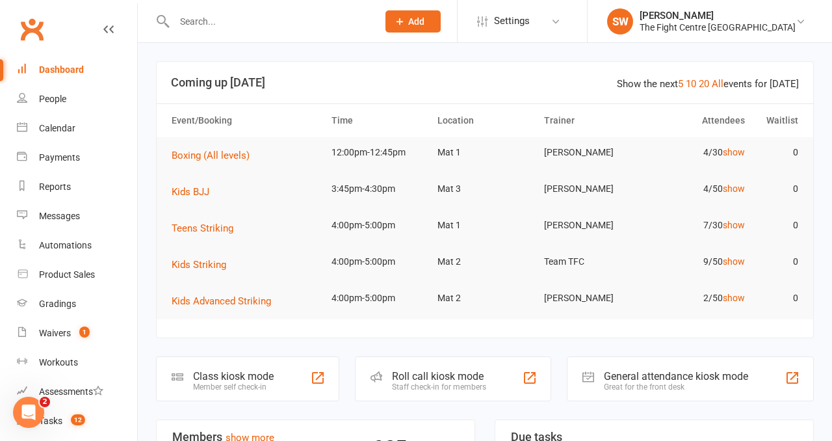
click at [204, 23] on input "text" at bounding box center [269, 21] width 198 height 18
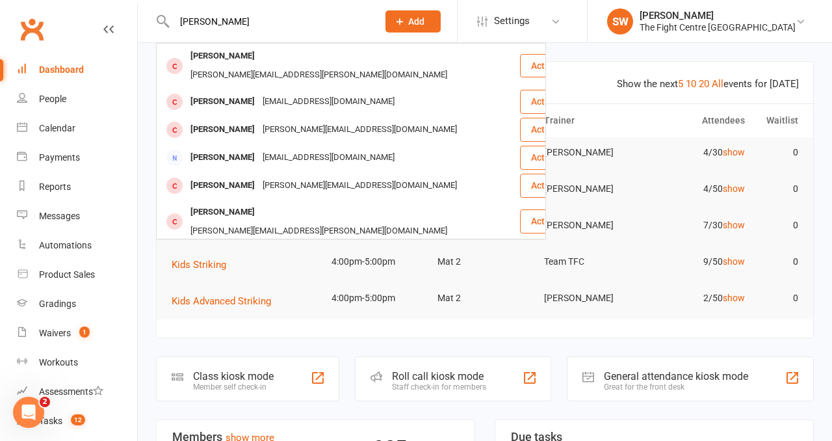
type input "nathan m"
click at [216, 248] on div "Nathan Mcmullen" at bounding box center [223, 257] width 72 height 19
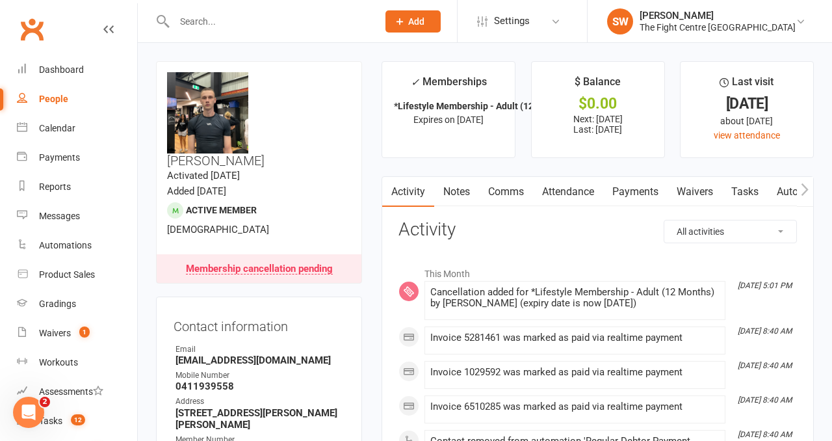
click at [224, 25] on input "text" at bounding box center [269, 21] width 198 height 18
paste input "melvin tootell"
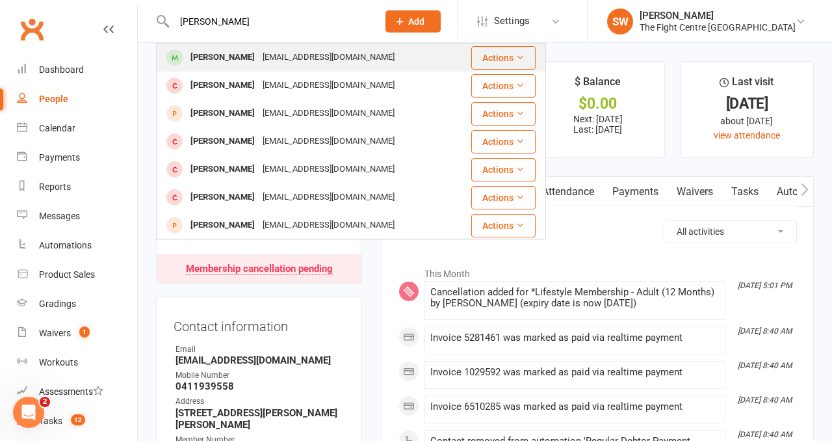
type input "melvin tootell"
click at [274, 57] on div "Melv7@hotmail.com" at bounding box center [329, 57] width 140 height 19
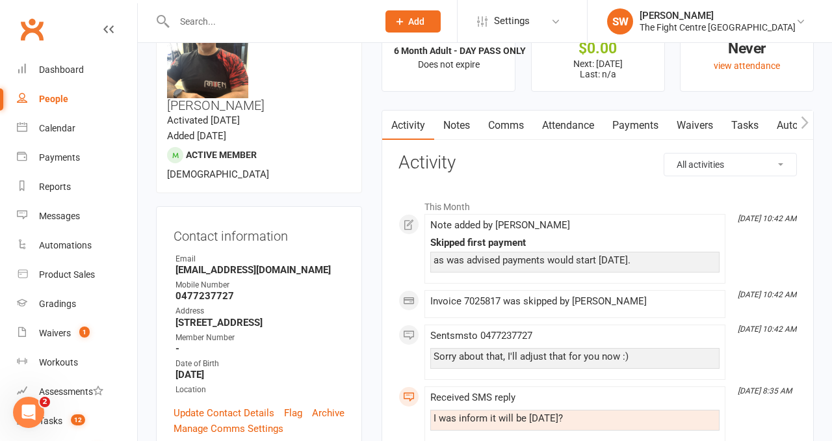
scroll to position [0, 0]
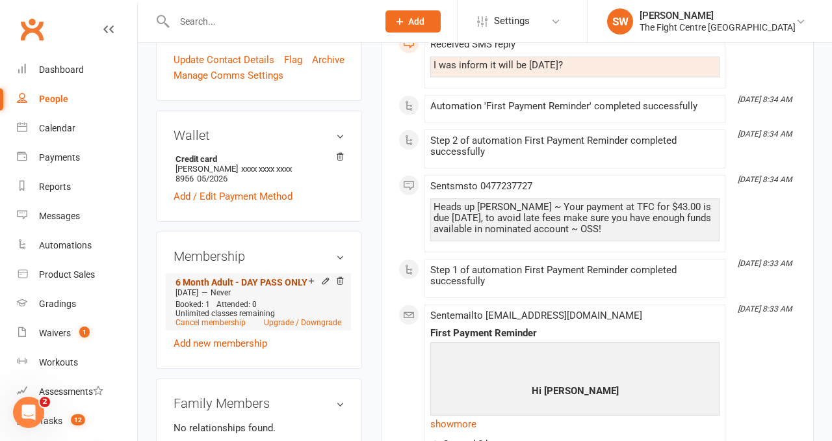
scroll to position [405, 0]
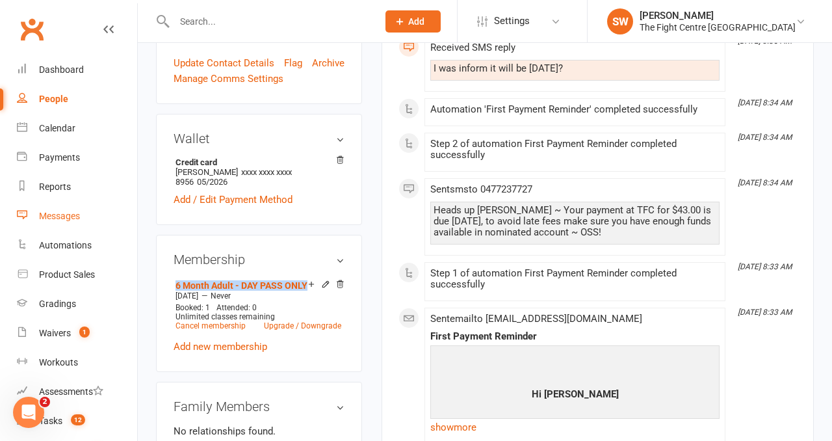
click at [65, 215] on div "Messages" at bounding box center [59, 216] width 41 height 10
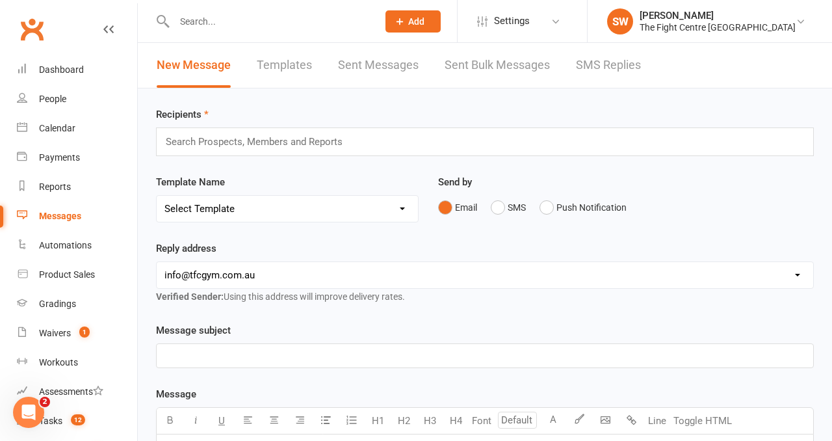
click at [608, 50] on link "SMS Replies" at bounding box center [608, 65] width 65 height 45
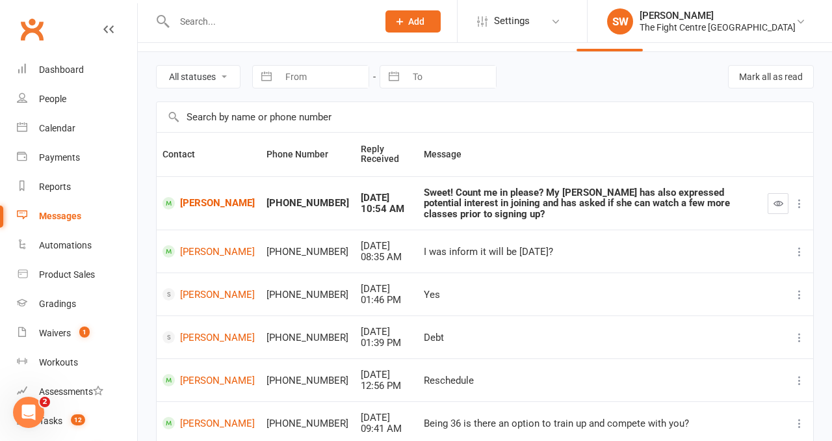
scroll to position [40, 0]
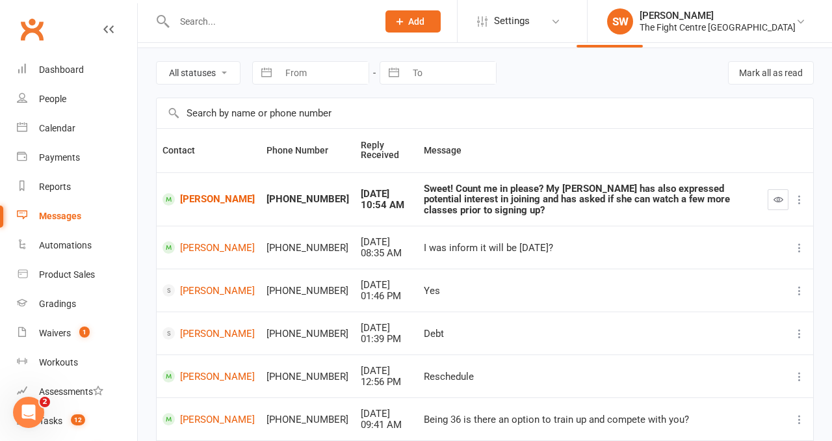
click at [599, 83] on div "All statuses Read only Unread only Navigate forward to interact with the calend…" at bounding box center [485, 72] width 658 height 49
click at [579, 80] on div "All statuses Read only Unread only Navigate forward to interact with the calend…" at bounding box center [485, 72] width 658 height 49
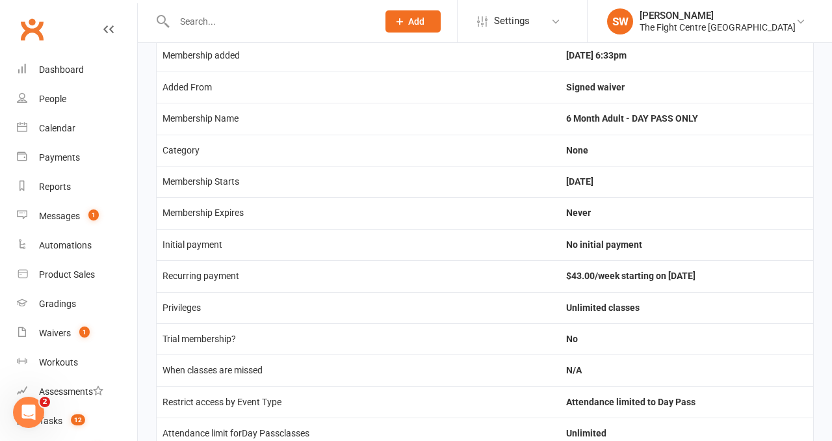
scroll to position [57, 0]
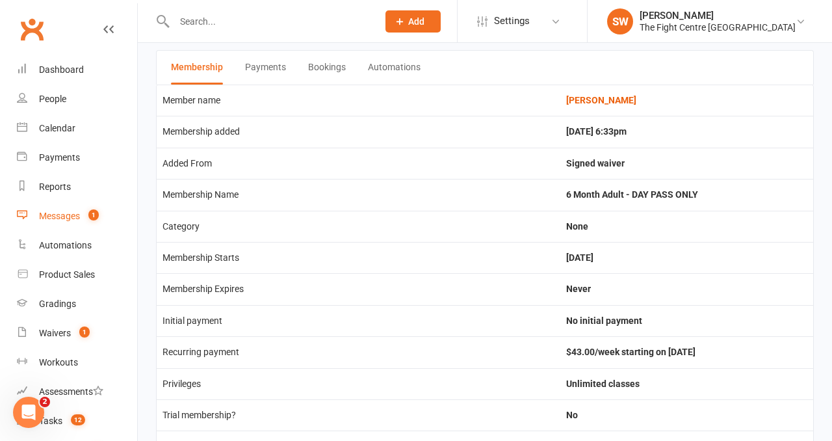
click at [70, 215] on div "Messages" at bounding box center [59, 216] width 41 height 10
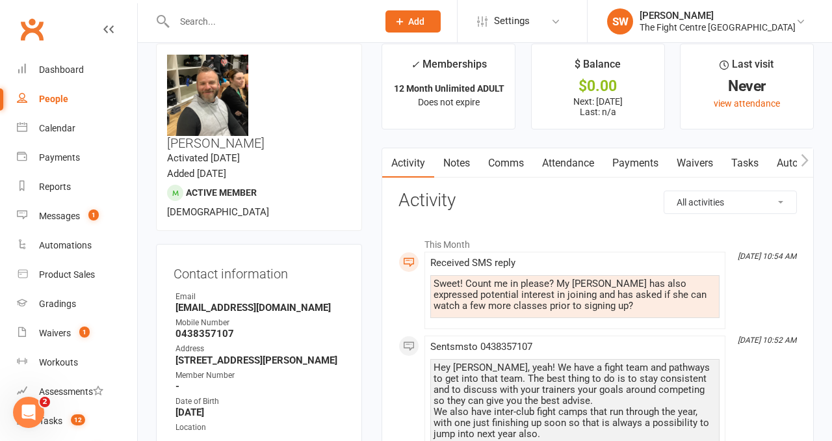
scroll to position [21, 0]
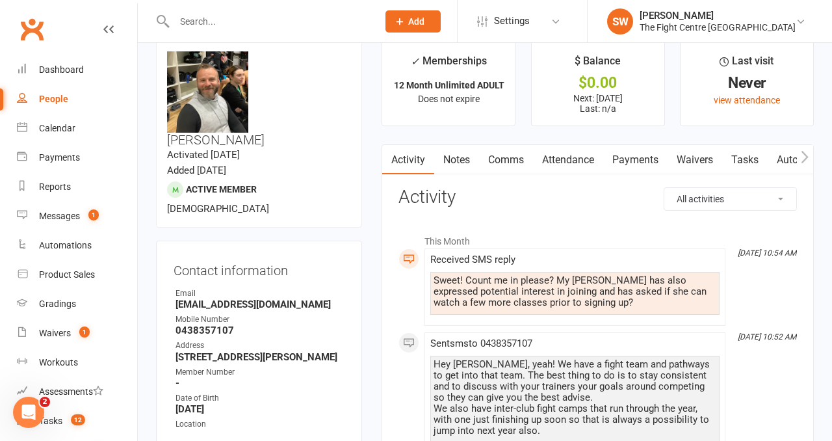
click at [592, 229] on li "This Month" at bounding box center [598, 238] width 399 height 21
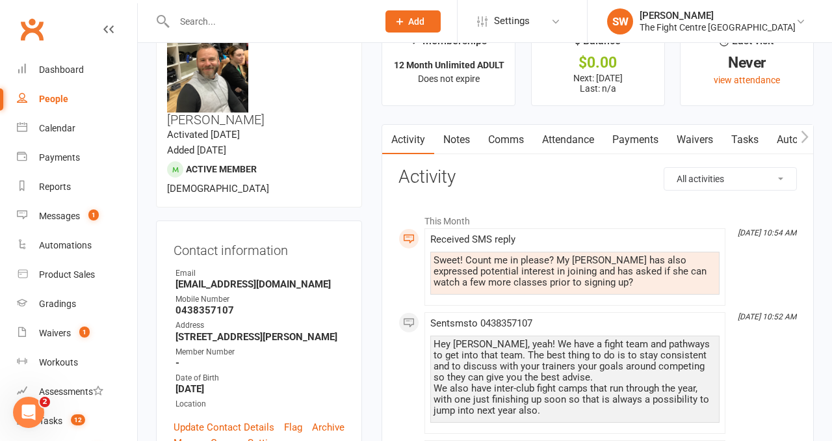
click at [510, 138] on link "Comms" at bounding box center [506, 140] width 54 height 30
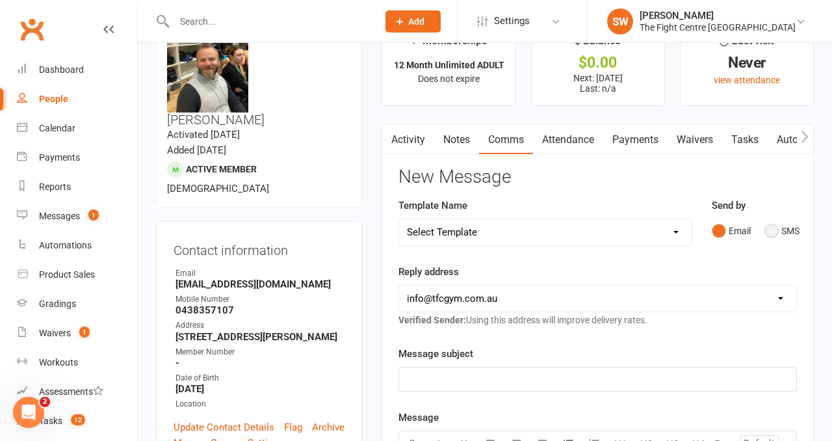
click at [775, 229] on button "SMS" at bounding box center [782, 230] width 35 height 25
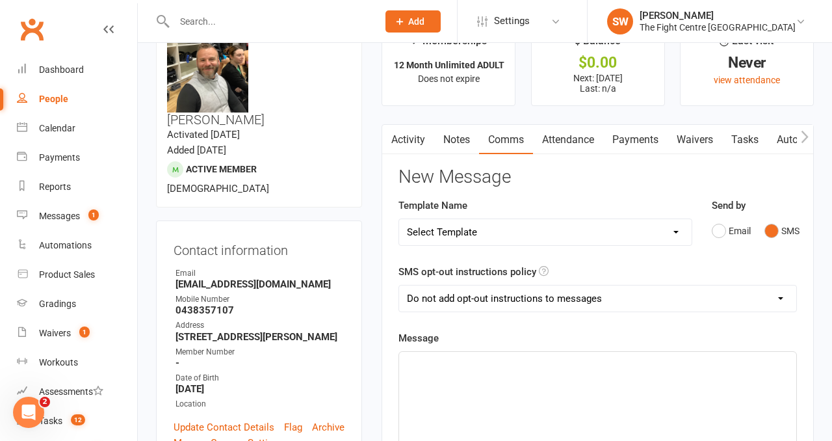
click at [564, 399] on div "﻿" at bounding box center [597, 449] width 397 height 195
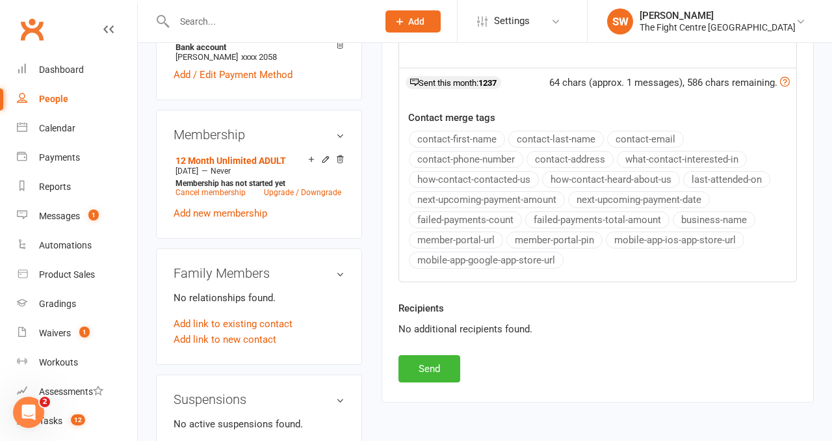
scroll to position [571, 0]
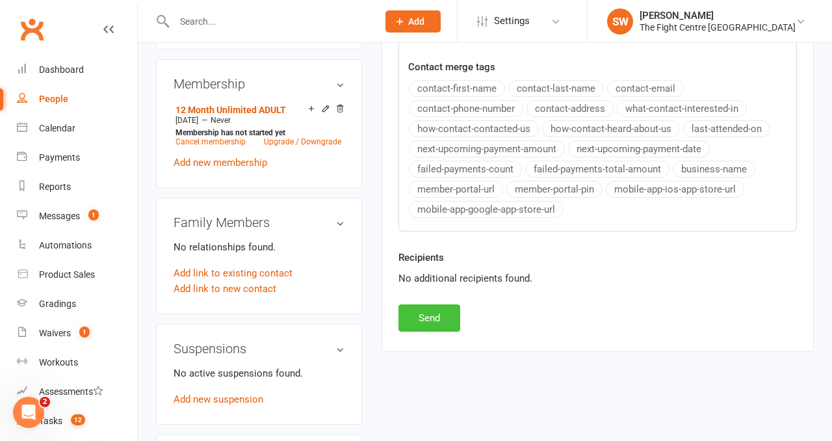
click at [431, 318] on button "Send" at bounding box center [430, 317] width 62 height 27
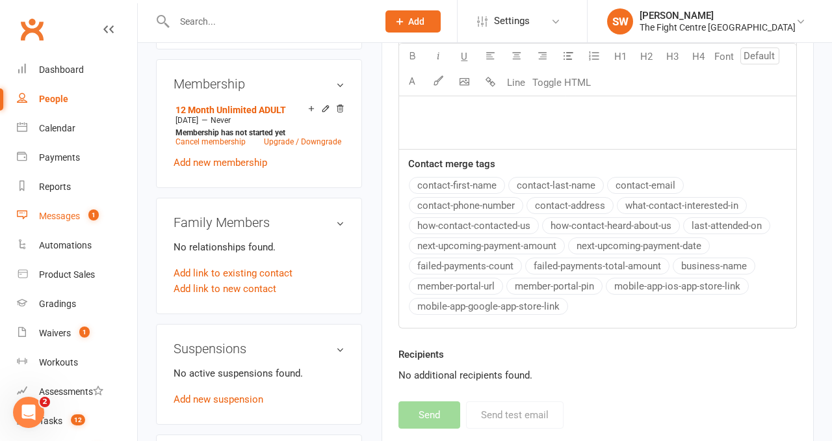
click at [38, 210] on link "Messages 1" at bounding box center [77, 216] width 120 height 29
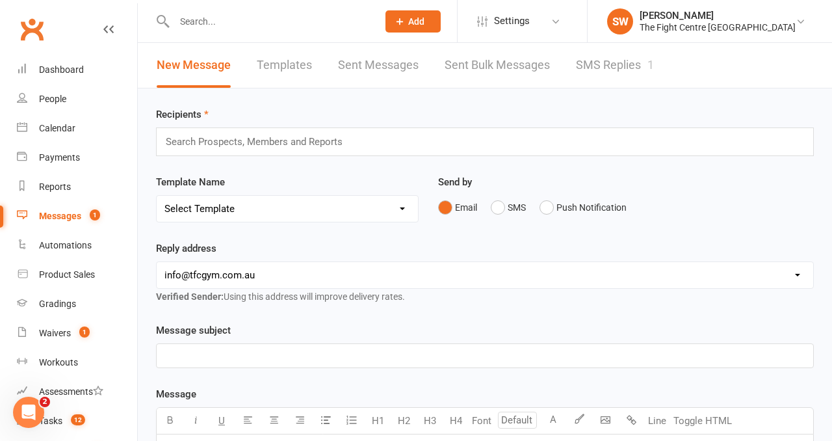
click at [592, 65] on link "SMS Replies 1" at bounding box center [615, 65] width 78 height 45
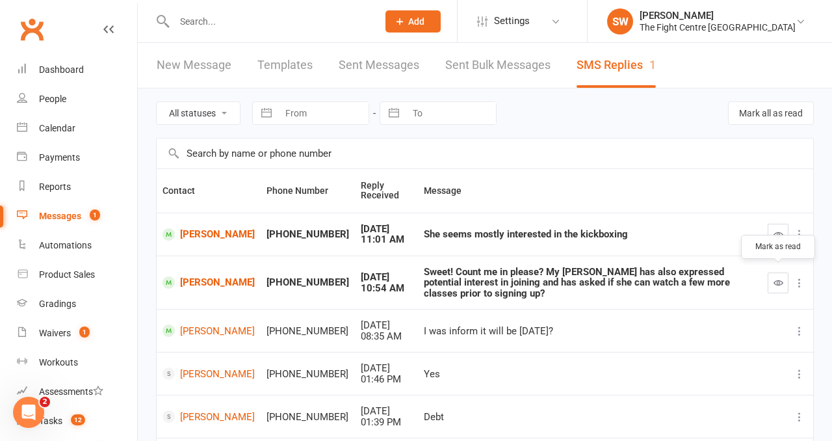
click at [774, 279] on icon "button" at bounding box center [779, 283] width 10 height 10
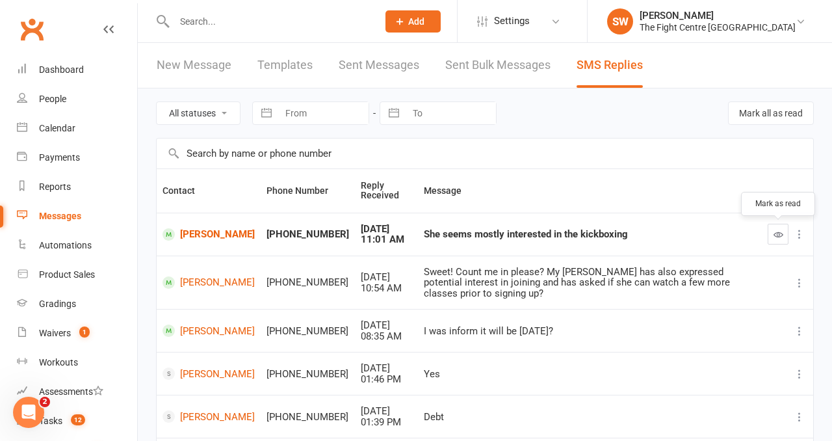
click at [776, 237] on icon "button" at bounding box center [779, 234] width 10 height 10
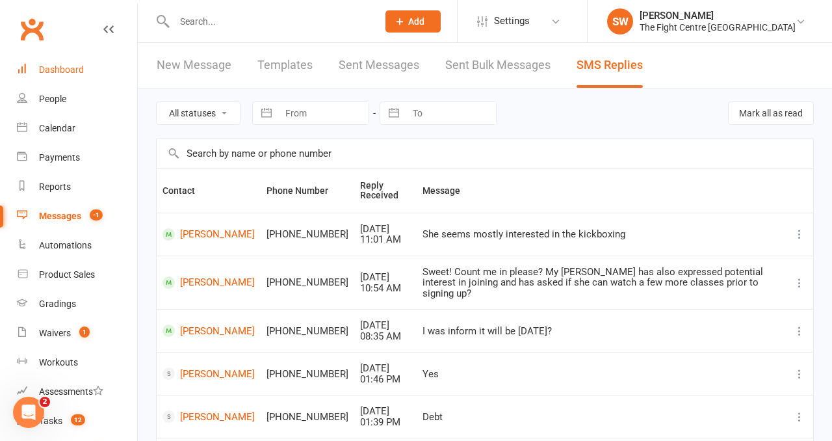
click at [73, 75] on div "Dashboard" at bounding box center [61, 69] width 45 height 10
